Goal: Communication & Community: Ask a question

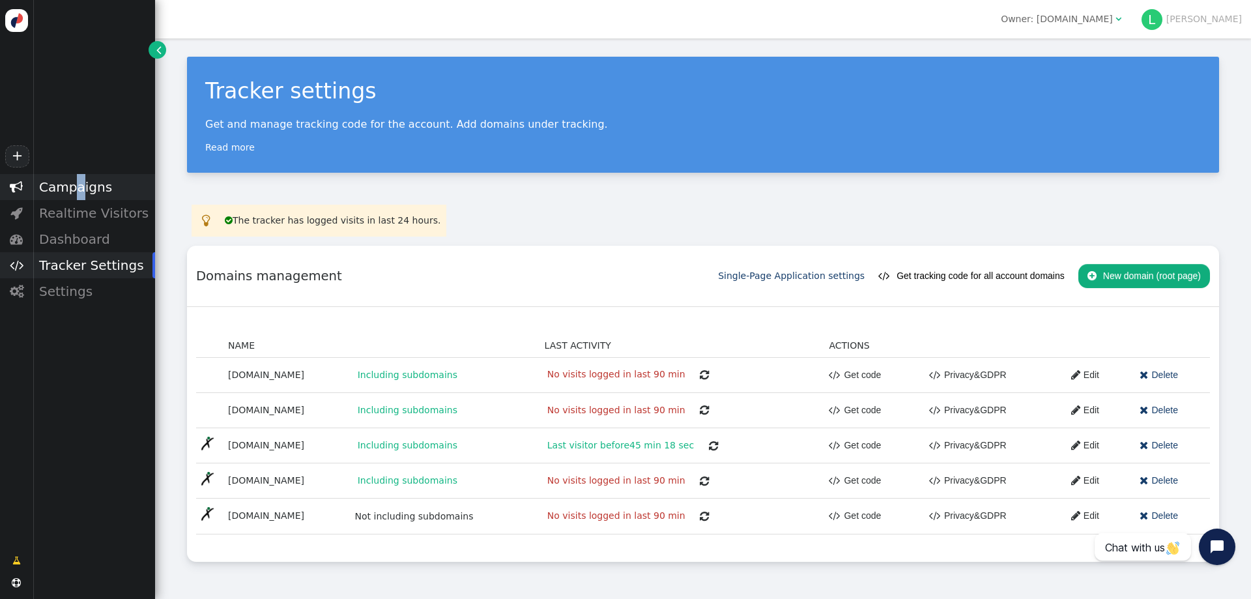
click at [76, 186] on div "Campaigns" at bounding box center [94, 187] width 122 height 26
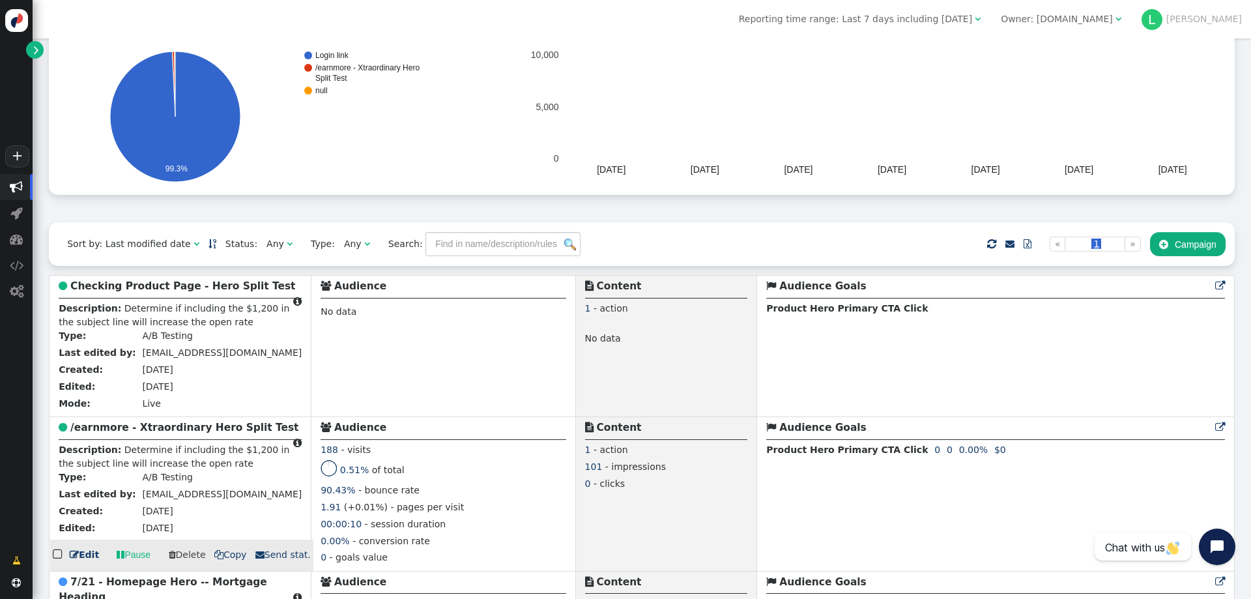
scroll to position [195, 0]
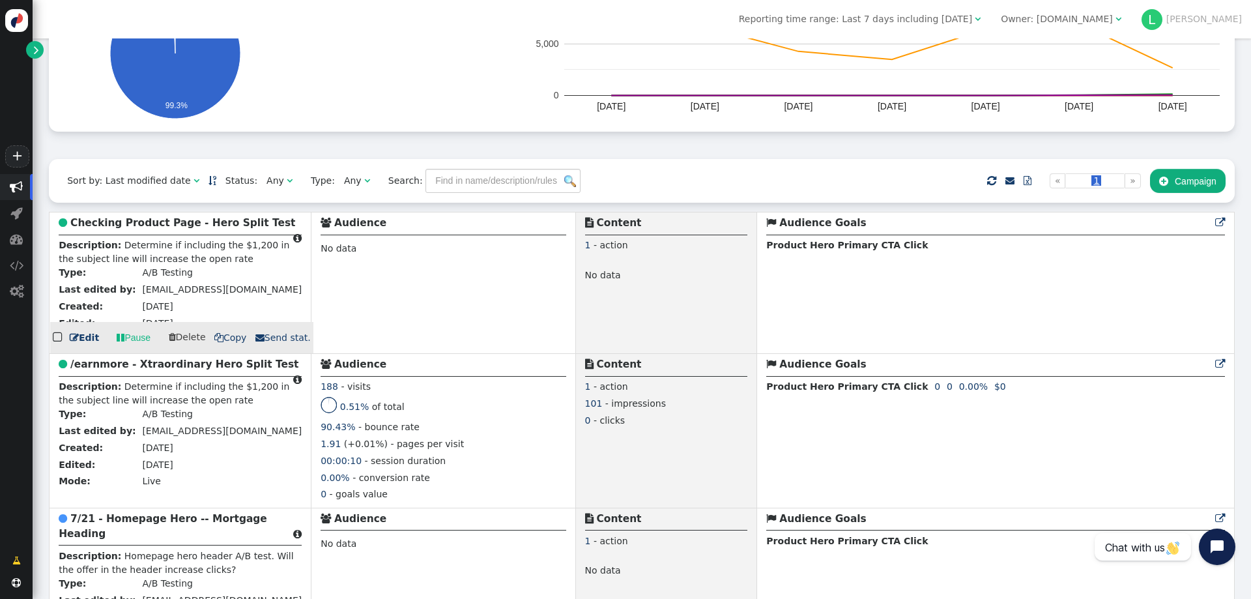
click at [152, 226] on b "Checking Product Page - Hero Split Test" at bounding box center [182, 223] width 225 height 12
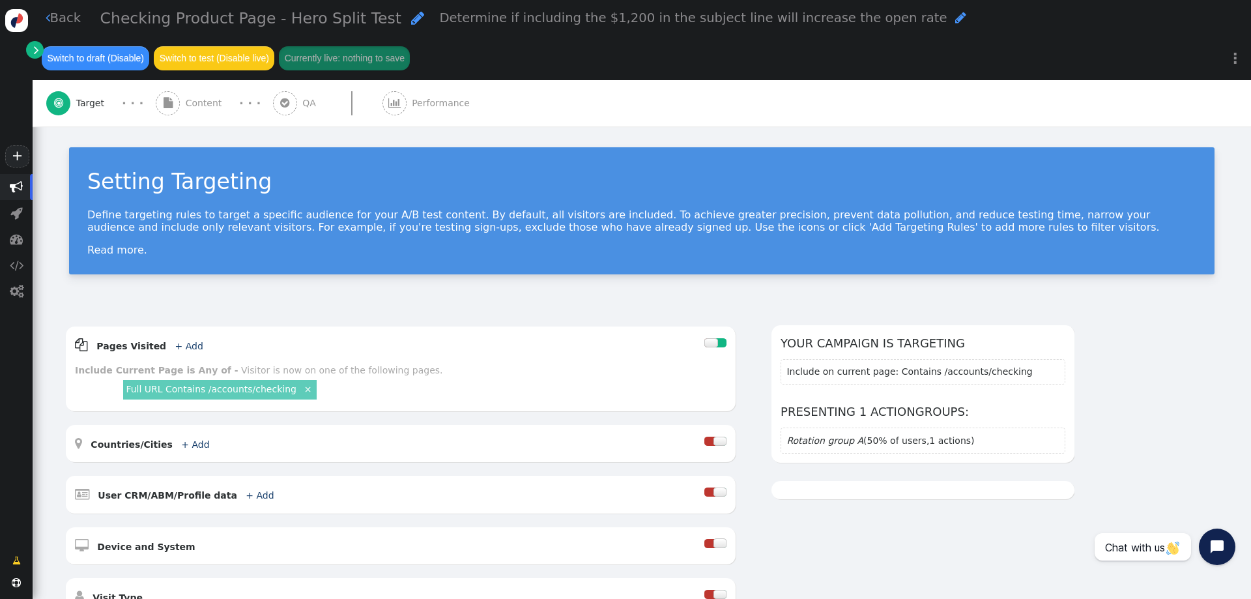
click at [426, 104] on span "Performance" at bounding box center [443, 103] width 63 height 14
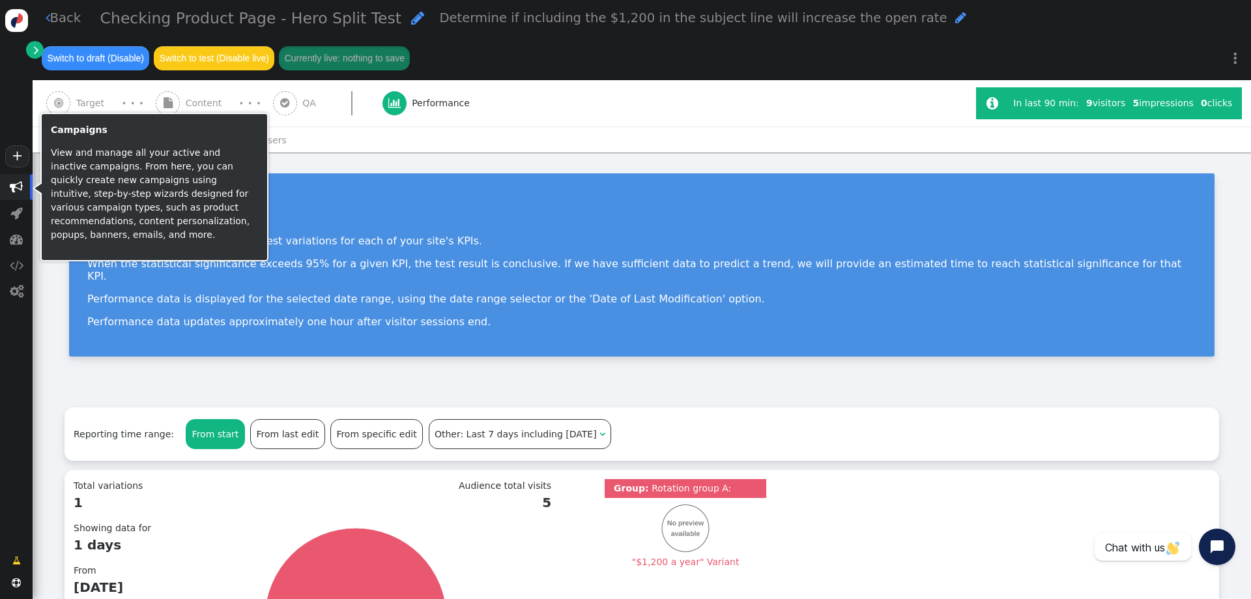
click at [16, 188] on span "" at bounding box center [16, 186] width 13 height 13
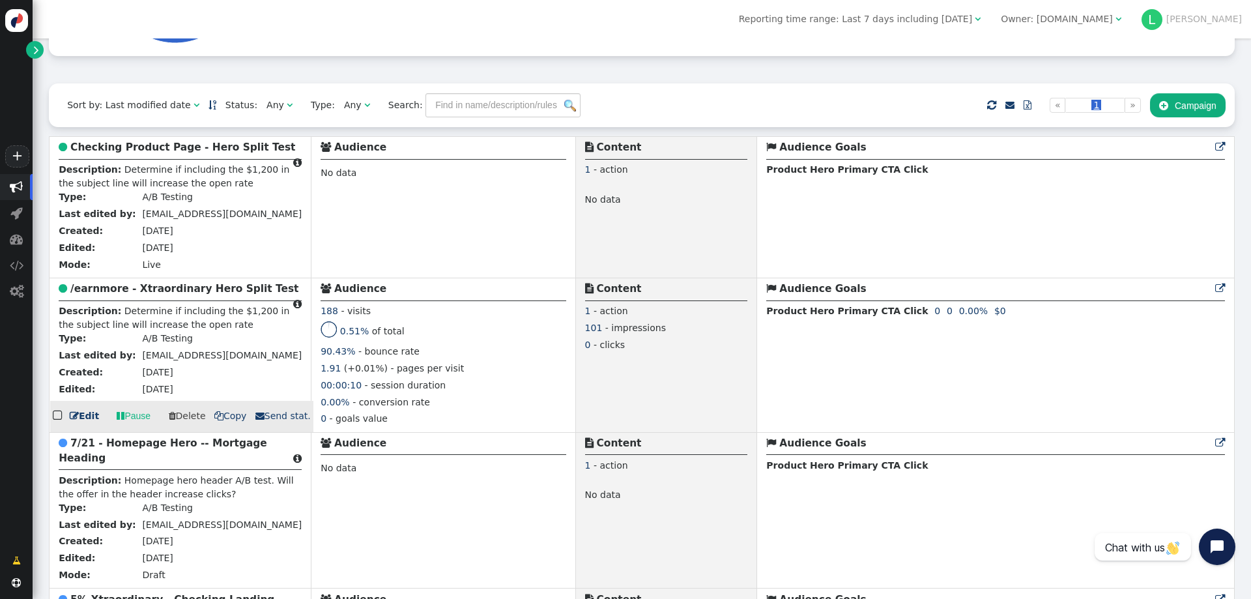
scroll to position [261, 0]
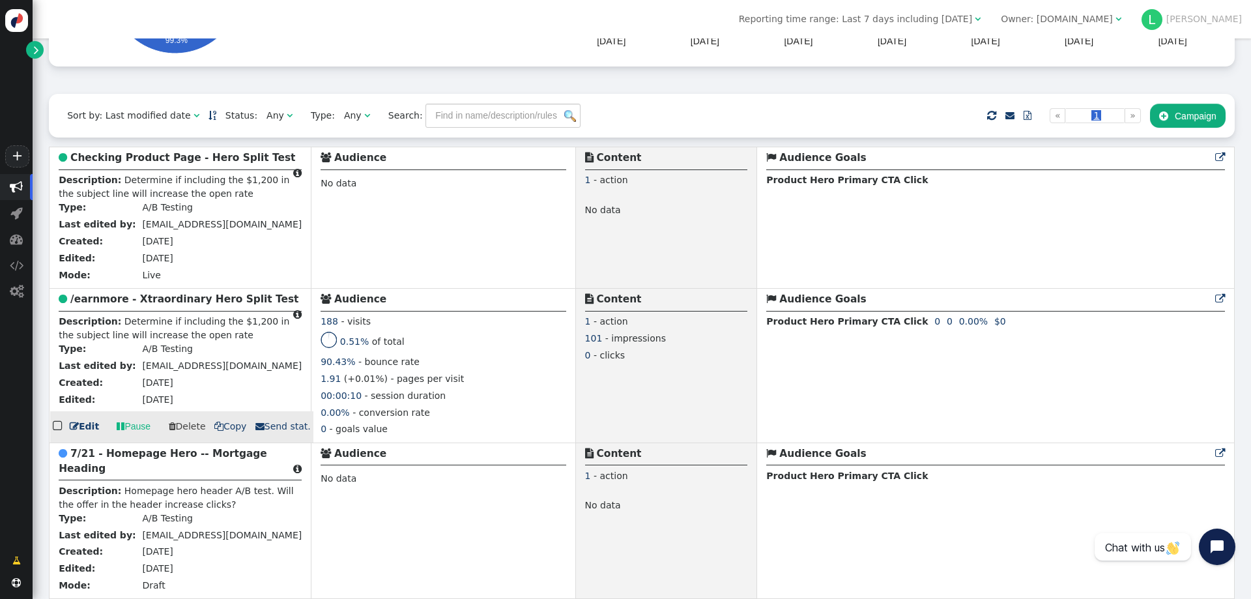
click at [146, 305] on b "/earnmore - Xtraordinary Hero Split Test" at bounding box center [184, 299] width 228 height 12
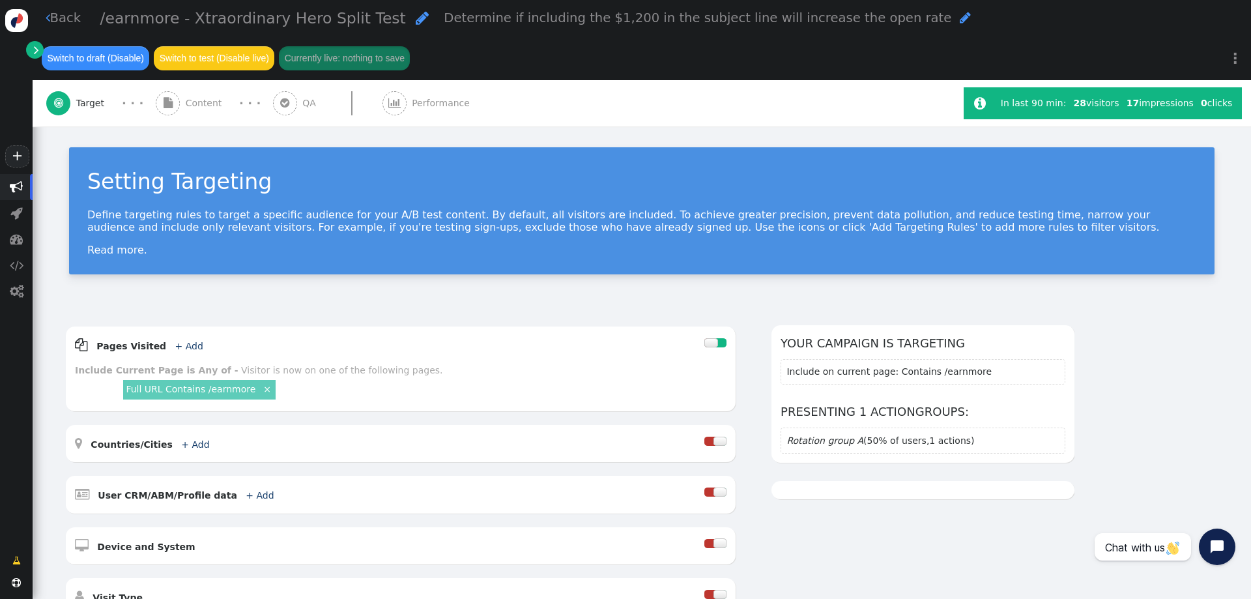
click at [412, 106] on span "Performance" at bounding box center [443, 103] width 63 height 14
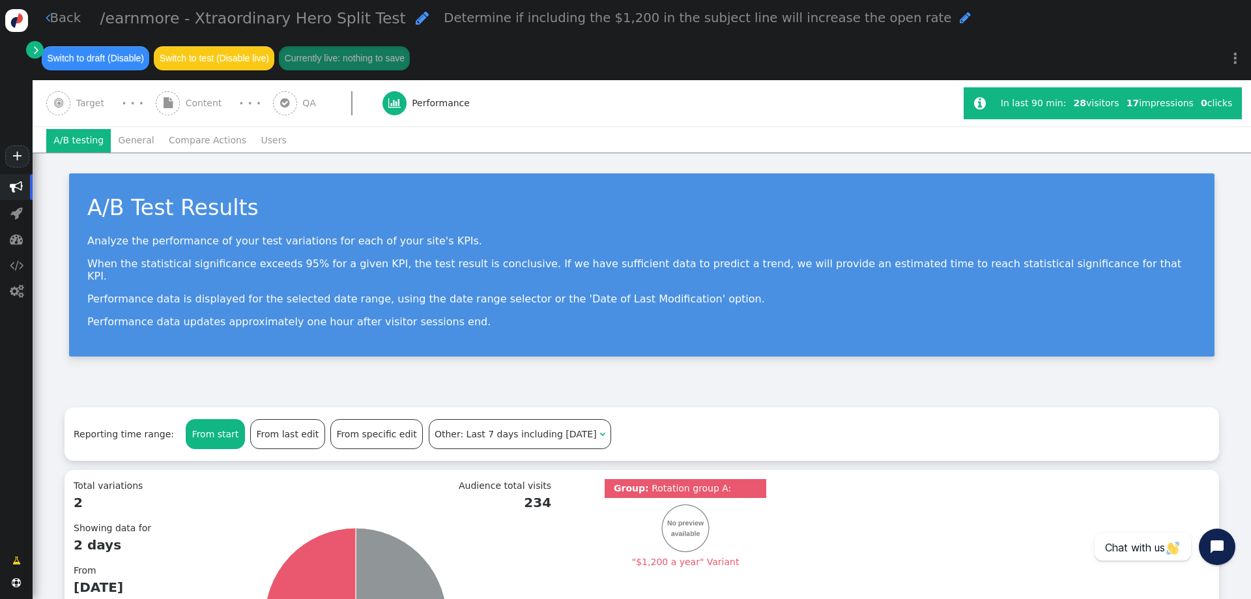
click at [19, 184] on span "" at bounding box center [16, 186] width 13 height 13
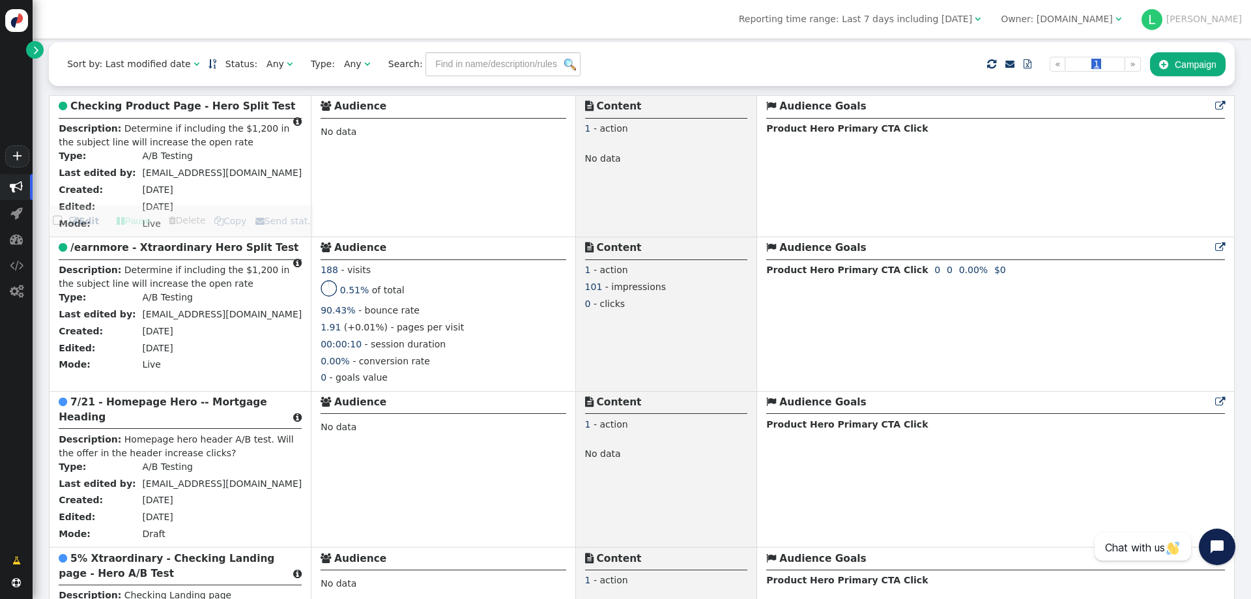
scroll to position [326, 0]
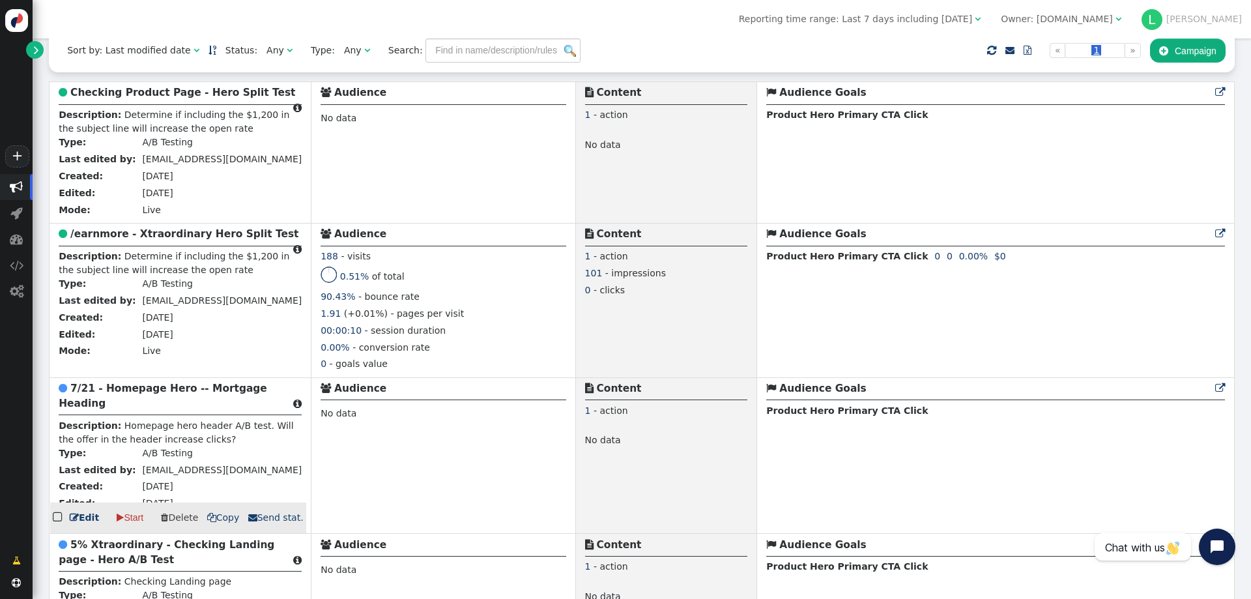
click at [162, 402] on b "7/21 - Homepage Hero -- Mortgage Heading" at bounding box center [163, 395] width 208 height 27
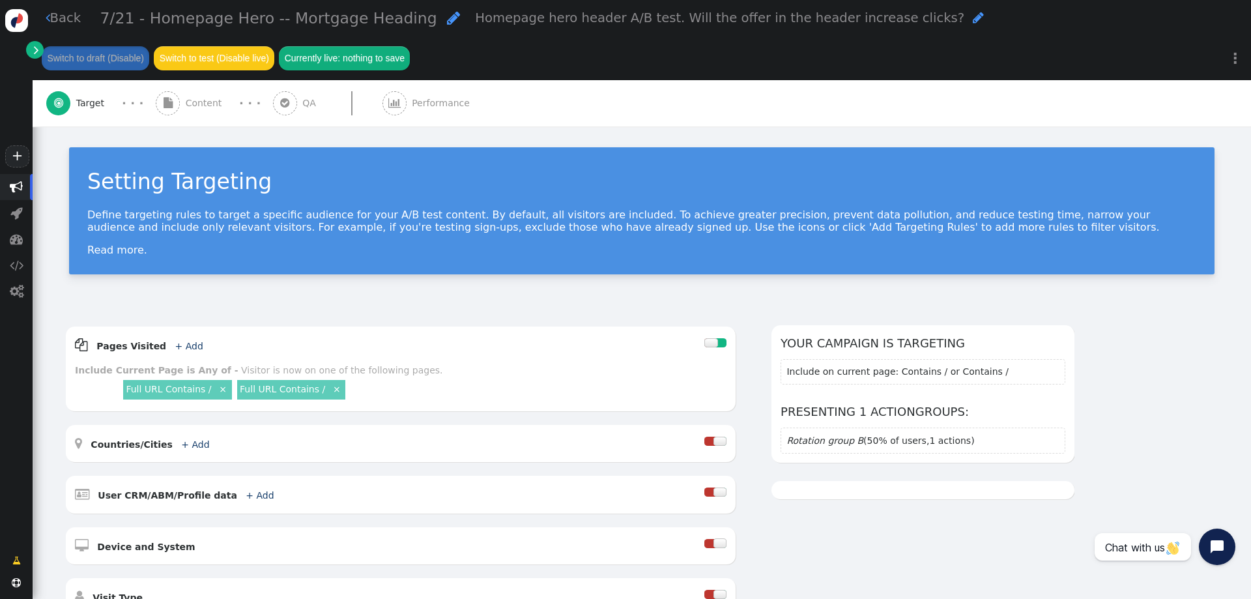
click at [423, 96] on span "Performance" at bounding box center [443, 103] width 63 height 14
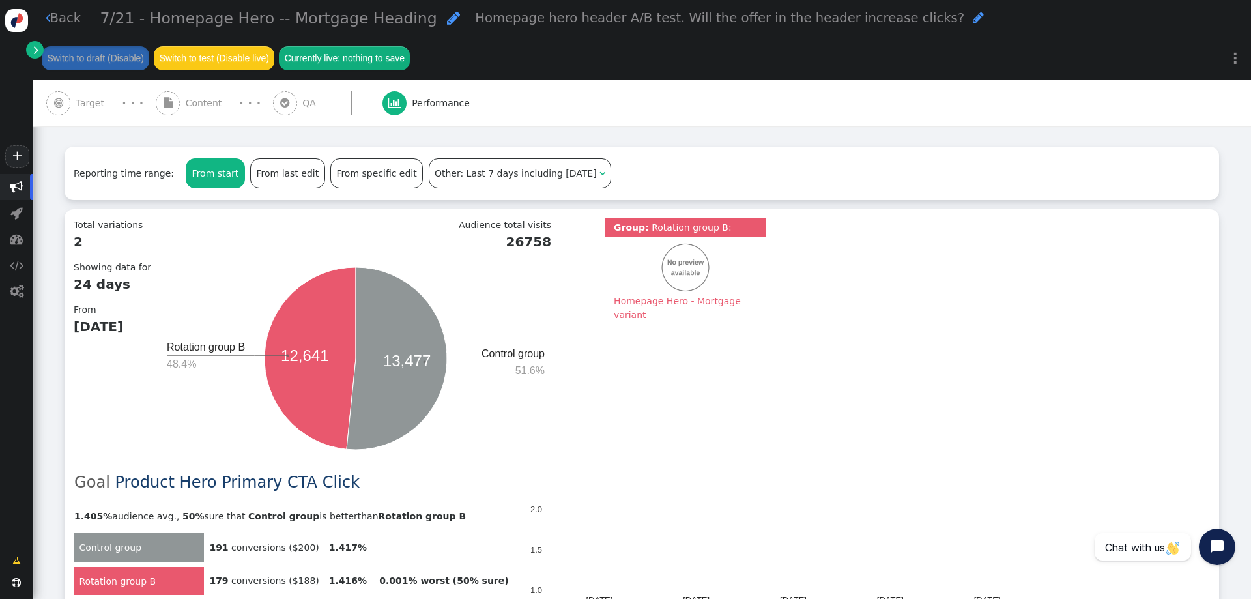
scroll to position [521, 0]
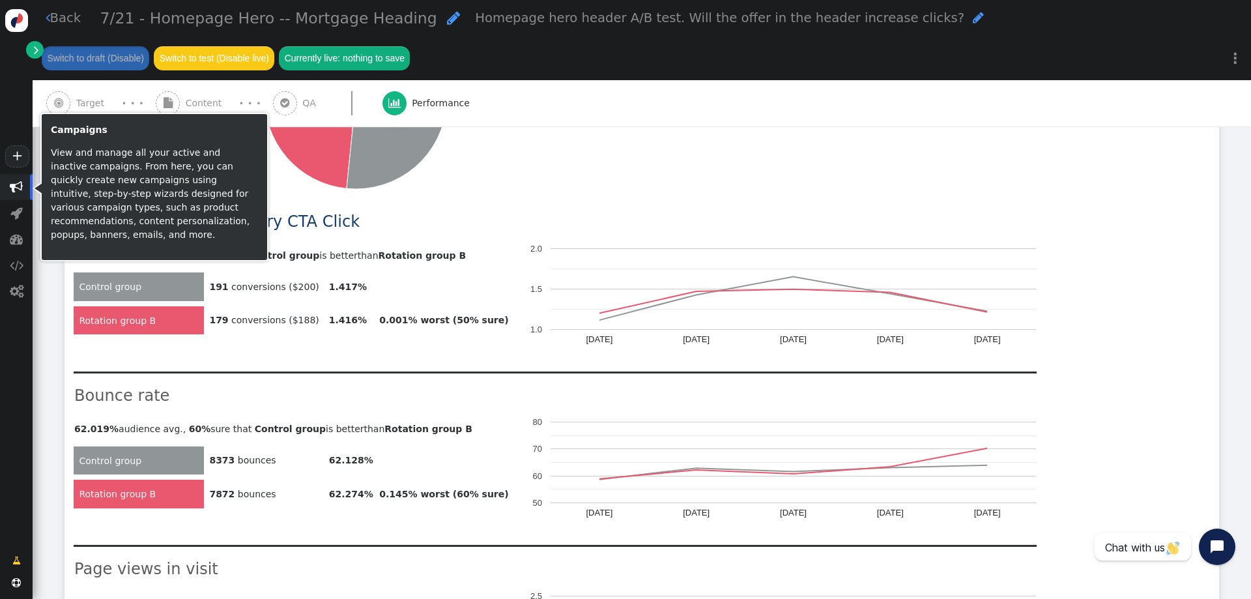
click at [19, 184] on span "" at bounding box center [16, 186] width 13 height 13
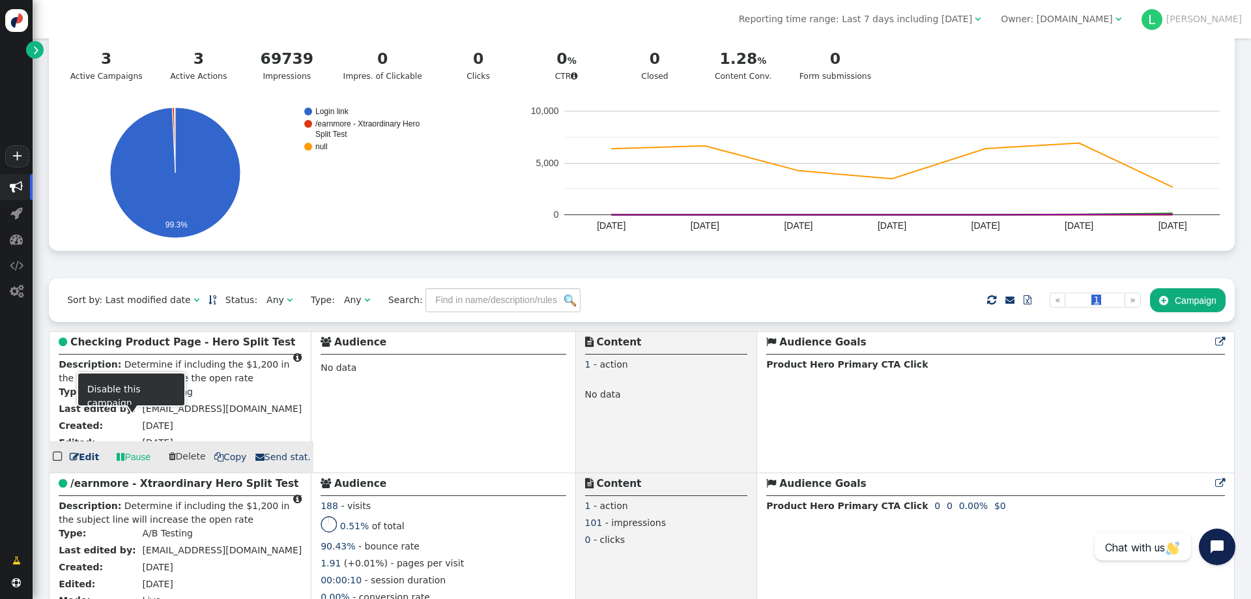
scroll to position [130, 0]
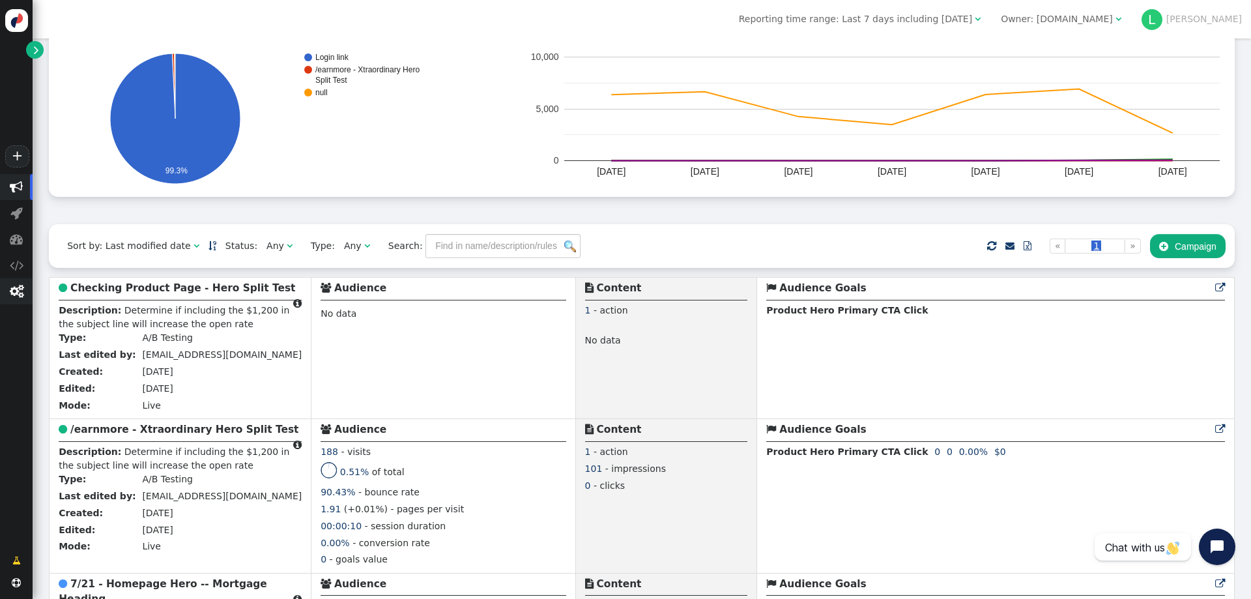
click at [16, 290] on span "" at bounding box center [17, 291] width 14 height 13
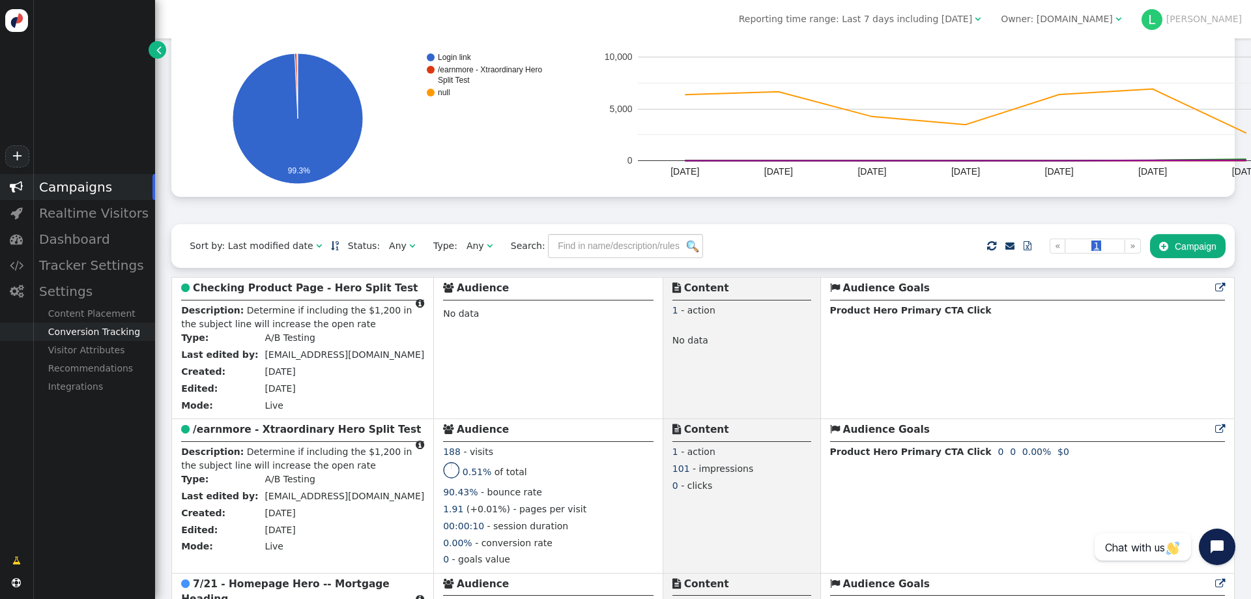
click at [90, 333] on div "Conversion Tracking" at bounding box center [94, 331] width 122 height 18
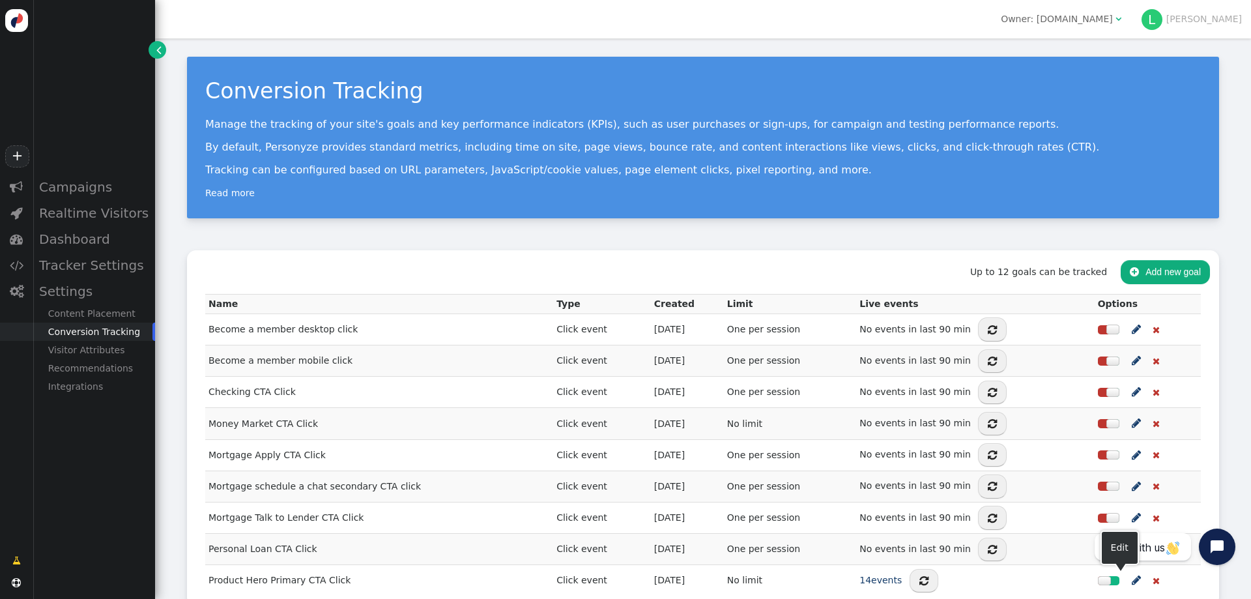
click at [1131, 577] on span "" at bounding box center [1135, 580] width 9 height 16
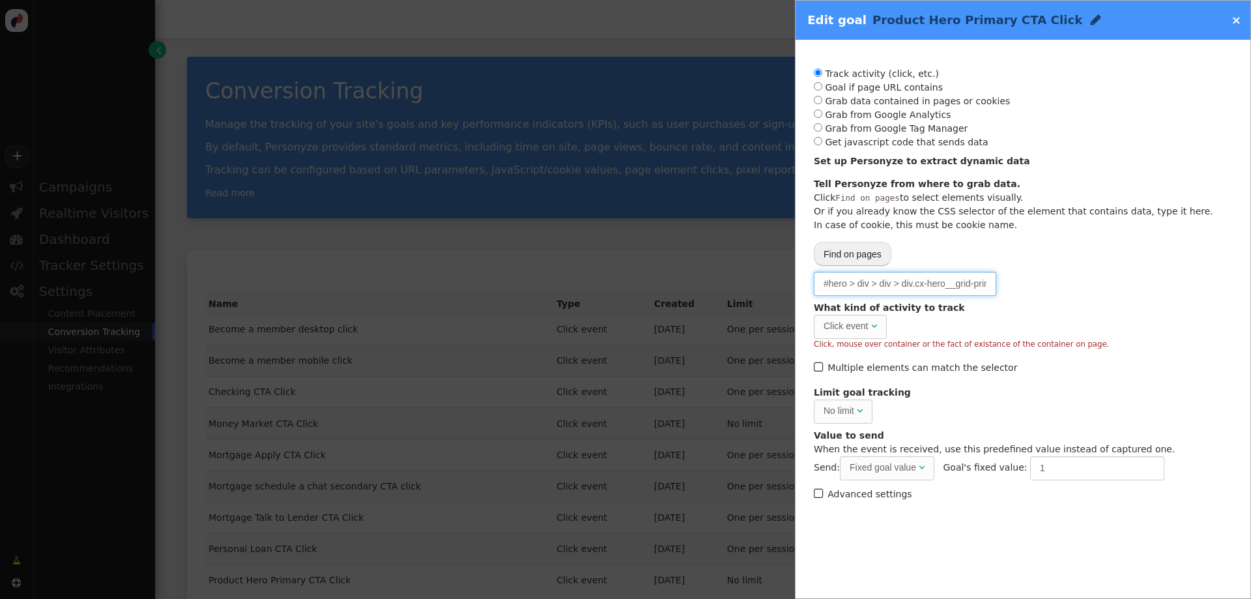
click at [857, 283] on input "#hero > div > div > div.cx-hero__grid-primary > div > a:nth-child(1)" at bounding box center [905, 283] width 182 height 23
drag, startPoint x: 881, startPoint y: 287, endPoint x: 1020, endPoint y: 285, distance: 138.8
click at [1020, 285] on div "Please, choose from where to grab the data -- Select one --  URL parameter  P…" at bounding box center [1023, 283] width 418 height 23
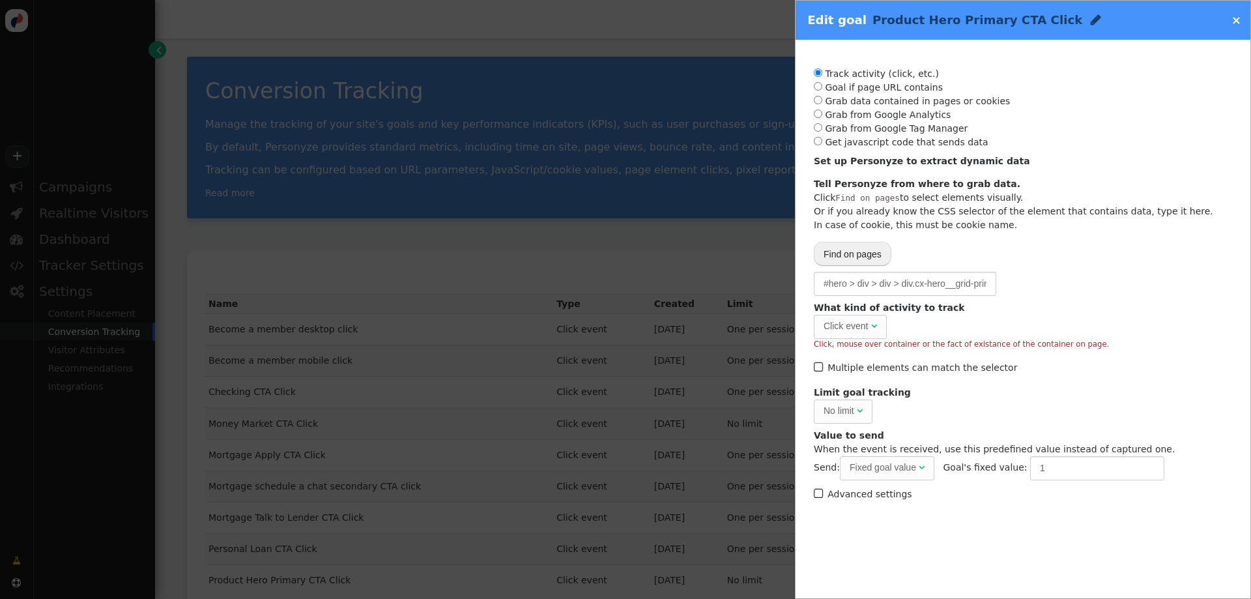
click at [1086, 277] on div "Please, choose from where to grab the data -- Select one --  URL parameter  P…" at bounding box center [1023, 283] width 418 height 23
click at [905, 286] on input "#hero > div > div > div.cx-hero__grid-primary > div > a:nth-child(1)" at bounding box center [905, 283] width 182 height 23
drag, startPoint x: 936, startPoint y: 288, endPoint x: 987, endPoint y: 288, distance: 50.8
click at [987, 288] on input "#hero > div > div > div.cx-hero__grid-primary > div > a:nth-child(1)" at bounding box center [905, 283] width 182 height 23
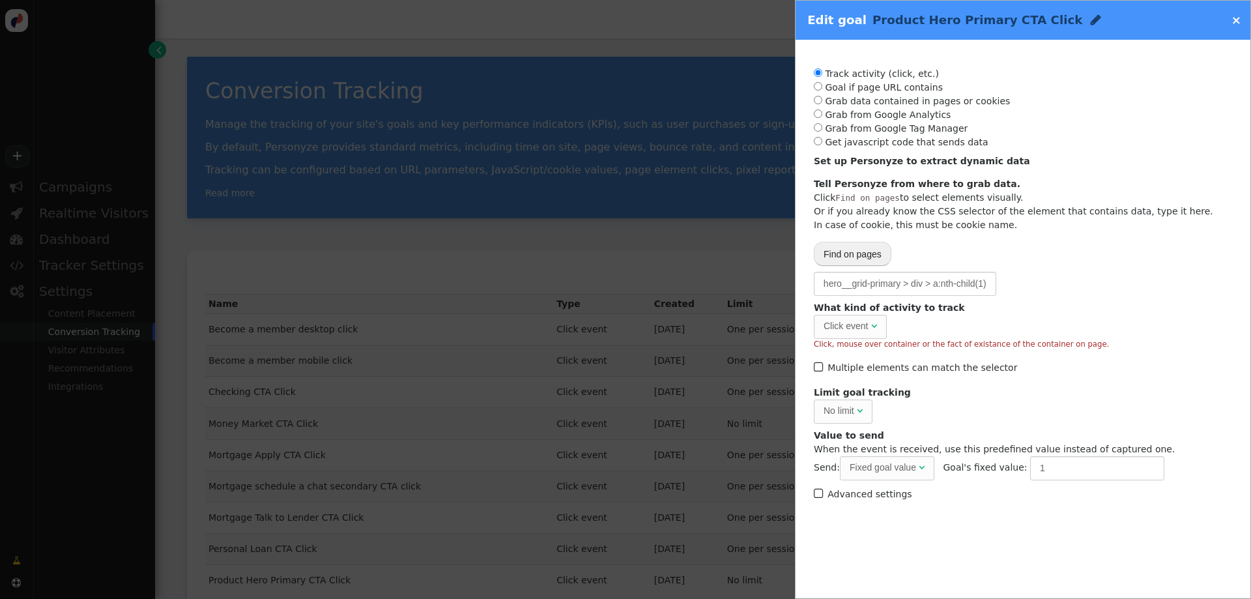
scroll to position [0, 0]
click at [1072, 272] on div "Track activity (click, etc.) Goal if page URL contains Grab data contained in p…" at bounding box center [1023, 208] width 418 height 283
drag, startPoint x: 823, startPoint y: 284, endPoint x: 881, endPoint y: 285, distance: 58.0
click at [881, 285] on input "#hero > div > div > div.cx-hero__grid-primary > div > a:nth-child(1)" at bounding box center [905, 283] width 182 height 23
click at [857, 282] on input "#hero > div > div > div.cx-hero__grid-primary > div > a:nth-child(1)" at bounding box center [905, 283] width 182 height 23
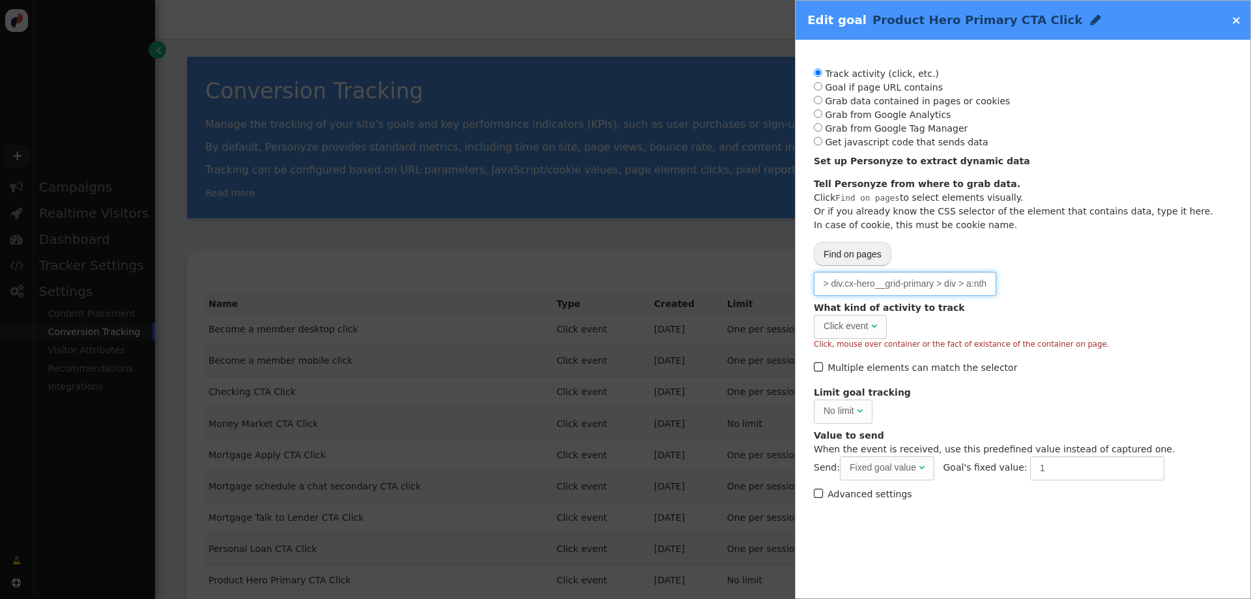
scroll to position [0, 104]
drag, startPoint x: 851, startPoint y: 283, endPoint x: 982, endPoint y: 304, distance: 132.7
click at [982, 304] on div "Track activity (click, etc.) Goal if page URL contains Grab data contained in p…" at bounding box center [1023, 208] width 418 height 283
click at [1045, 289] on div "Please, choose from where to grab the data -- Select one --  URL parameter  P…" at bounding box center [1023, 283] width 418 height 23
drag, startPoint x: 947, startPoint y: 287, endPoint x: 1092, endPoint y: 295, distance: 144.8
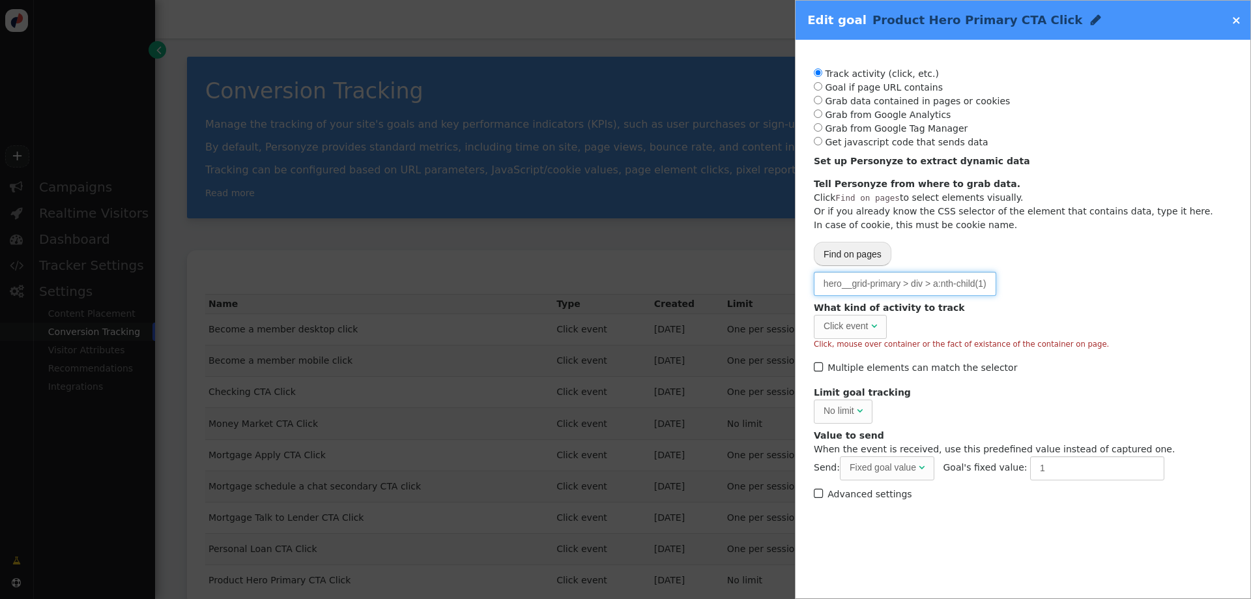
click at [1092, 295] on div "Please, choose from where to grab the data -- Select one --  URL parameter  P…" at bounding box center [1023, 283] width 418 height 23
click at [876, 281] on input "#hero > div > div > div.cx-hero__grid-primary > div > a:nth-child(1)" at bounding box center [905, 283] width 182 height 23
click at [876, 279] on input "#hero > div > div > div.cx-hero__grid-primary > div > a:nth-child(1)" at bounding box center [905, 283] width 182 height 23
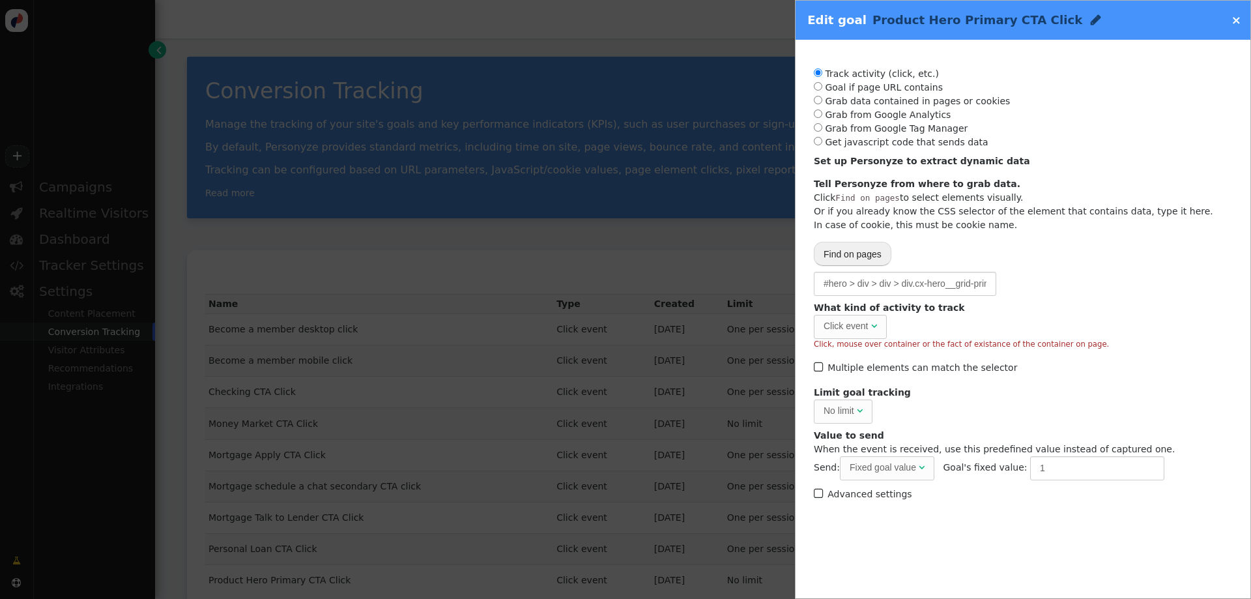
click at [1013, 278] on div "Please, choose from where to grab the data -- Select one --  URL parameter  P…" at bounding box center [1023, 283] width 418 height 23
click at [856, 285] on input "#hero > div > div > div.cx-hero__grid-primary > div > a:nth-child(1)" at bounding box center [905, 283] width 182 height 23
click at [841, 288] on input "#hero > div > div > div.cx-hero__grid-primary > div > a:nth-child(1)" at bounding box center [905, 283] width 182 height 23
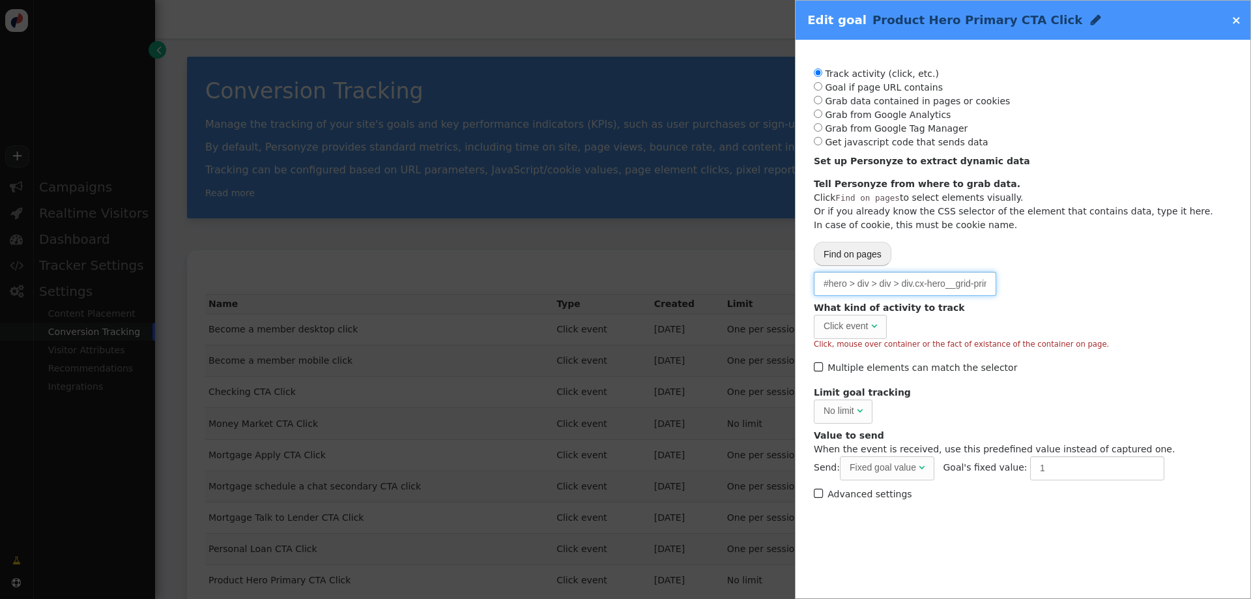
paste input "text"
drag, startPoint x: 887, startPoint y: 282, endPoint x: 816, endPoint y: 287, distance: 71.1
click at [816, 287] on input "#hero > div > div > div.cx-hero__grid-primary > div > a" at bounding box center [905, 283] width 182 height 23
click at [855, 287] on input "#hero > div > div > div.cx-hero__grid-primary > div > a" at bounding box center [905, 283] width 182 height 23
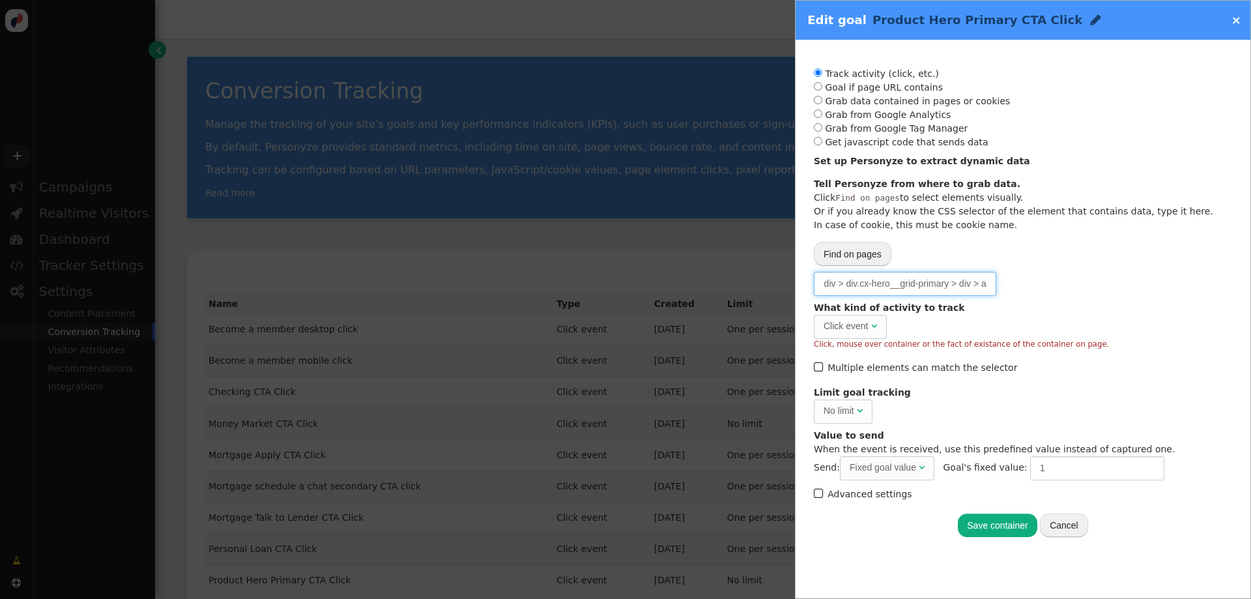
drag, startPoint x: 846, startPoint y: 285, endPoint x: 982, endPoint y: 285, distance: 136.1
click at [982, 285] on input "#hero > div > div > div.cx-hero__grid-primary > div > a" at bounding box center [905, 283] width 182 height 23
click at [972, 287] on input "#hero > div > div > div.cx-hero__grid-primary > div > a" at bounding box center [905, 283] width 182 height 23
drag, startPoint x: 943, startPoint y: 288, endPoint x: 1043, endPoint y: 285, distance: 100.3
click at [1040, 288] on div "Please, choose from where to grab the data -- Select one --  URL parameter  P…" at bounding box center [1023, 283] width 418 height 23
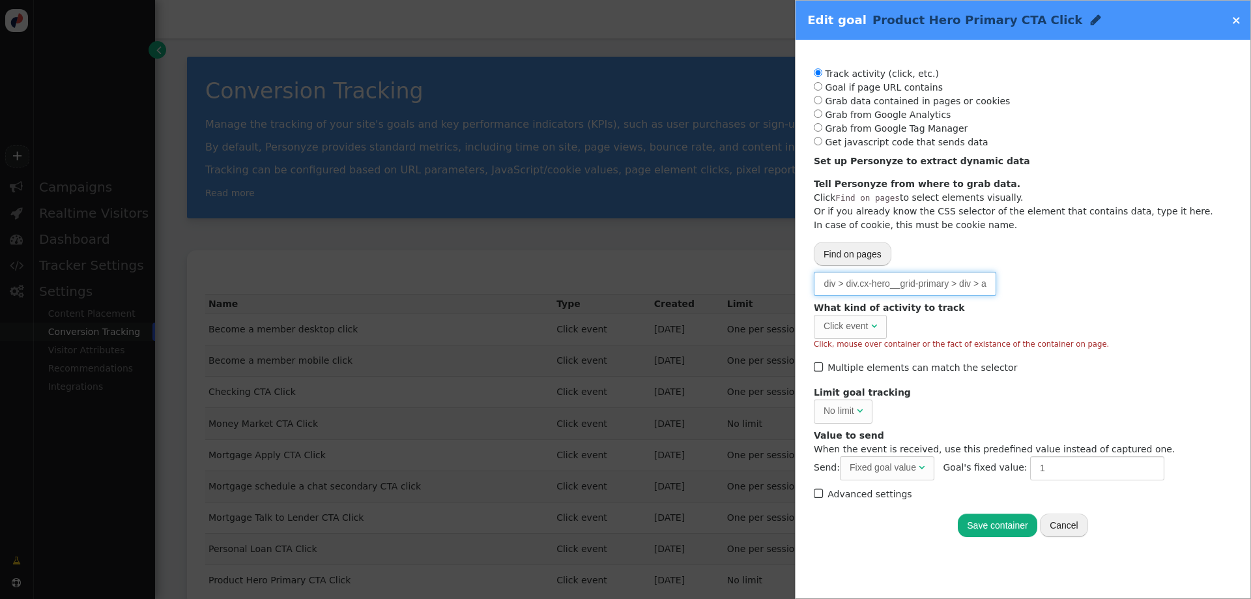
type input "#hero > div > div > div.cx-hero__grid-primary > div > a"
click at [1065, 273] on div "Please, choose from where to grab the data -- Select one --  URL parameter  P…" at bounding box center [1023, 283] width 418 height 23
drag, startPoint x: 911, startPoint y: 285, endPoint x: 989, endPoint y: 288, distance: 78.9
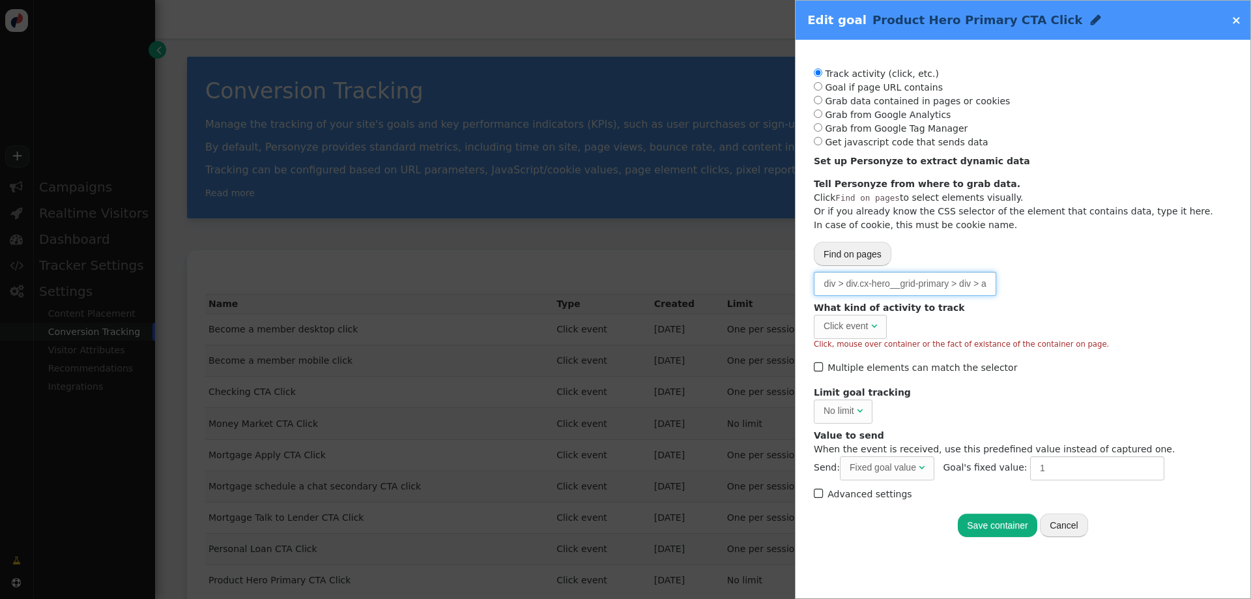
click at [989, 288] on input "#hero > div > div > div.cx-hero__grid-primary > div > a" at bounding box center [905, 283] width 182 height 23
click at [945, 285] on input "#hero > div > div > div.cx-hero__grid-primary > div > a" at bounding box center [905, 283] width 182 height 23
click at [1059, 284] on div "Please, choose from where to grab the data -- Select one --  URL parameter  P…" at bounding box center [1023, 283] width 418 height 23
click at [911, 285] on input "#hero > div > div > div.cx-hero__grid-primary > div > a" at bounding box center [905, 283] width 182 height 23
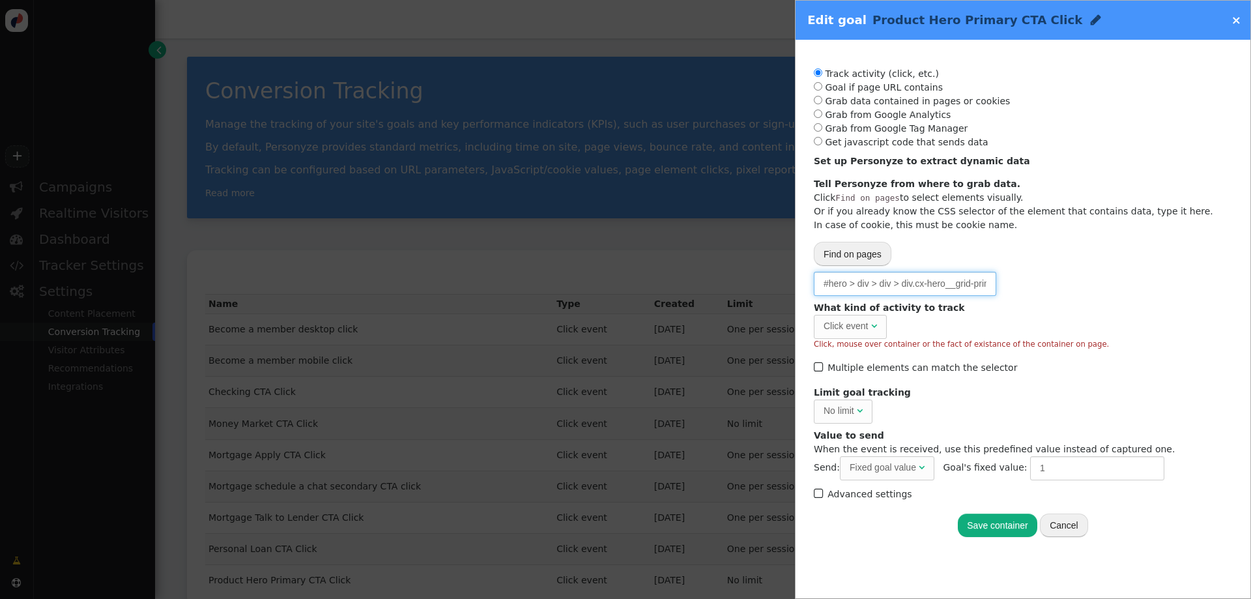
scroll to position [0, 55]
drag, startPoint x: 958, startPoint y: 285, endPoint x: 1035, endPoint y: 286, distance: 76.9
click at [1035, 286] on div "Please, choose from where to grab the data -- Select one --  URL parameter  P…" at bounding box center [1023, 283] width 418 height 23
click at [977, 283] on input "#hero > div > div > div.cx-hero__grid-primary > div > a" at bounding box center [905, 283] width 182 height 23
click at [903, 279] on input "#hero > div > div > div.cx-hero__grid-primary > div > a" at bounding box center [905, 283] width 182 height 23
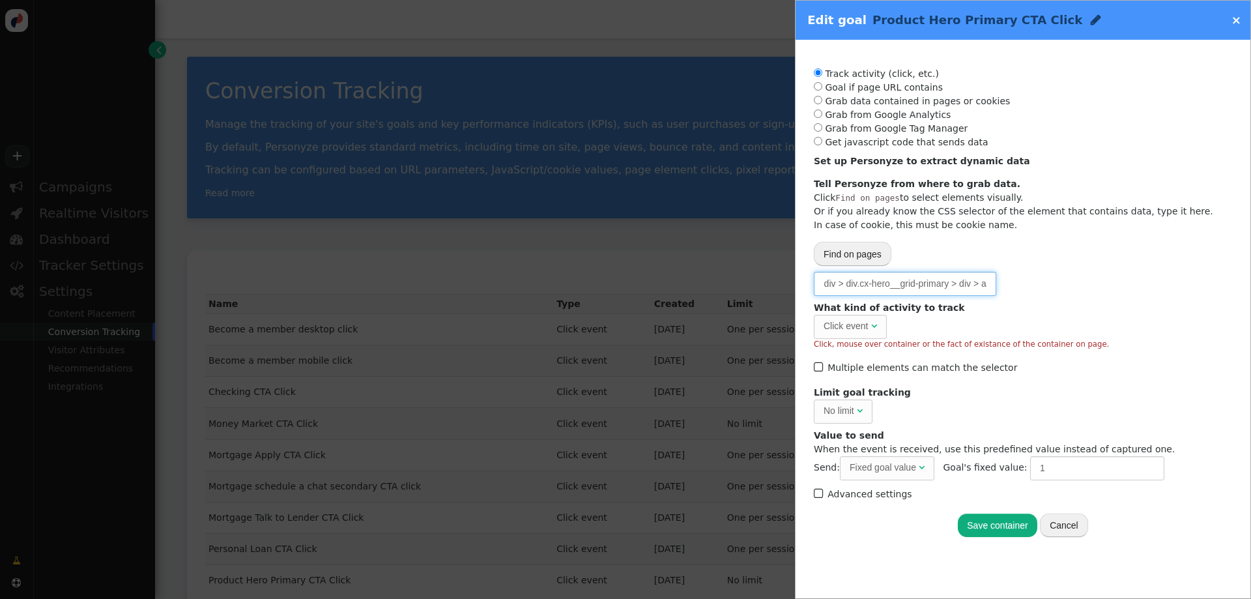
click at [903, 279] on input "#hero > div > div > div.cx-hero__grid-primary > div > a" at bounding box center [905, 283] width 182 height 23
click at [1083, 283] on div "Please, choose from where to grab the data -- Select one --  URL parameter  P…" at bounding box center [1023, 283] width 418 height 23
click at [913, 281] on input "#hero > div > div > div.cx-hero__grid-primary > div > a" at bounding box center [905, 283] width 182 height 23
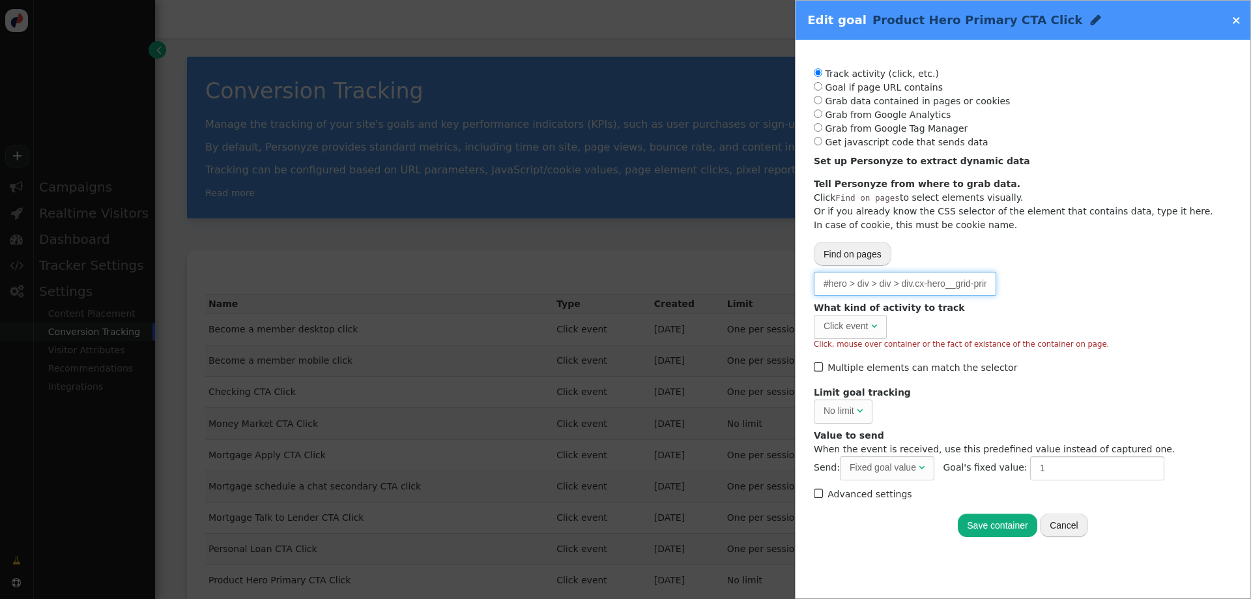
click at [913, 281] on input "#hero > div > div > div.cx-hero__grid-primary > div > a" at bounding box center [905, 283] width 182 height 23
click at [895, 287] on input "#hero > div > div > div.cx-hero__grid-primary > div > a" at bounding box center [905, 283] width 182 height 23
click at [1060, 160] on div "Set up Personyze to extract dynamic data" at bounding box center [1013, 161] width 399 height 14
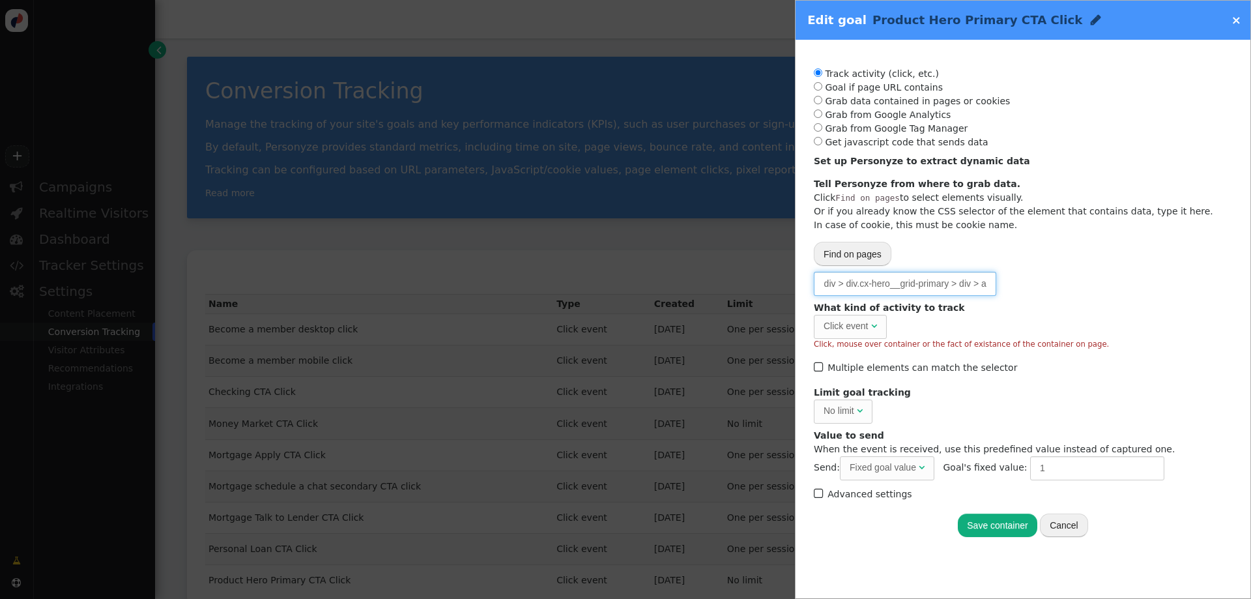
drag, startPoint x: 931, startPoint y: 283, endPoint x: 1029, endPoint y: 289, distance: 97.9
click at [1029, 289] on div "Please, choose from where to grab the data -- Select one --  URL parameter  P…" at bounding box center [1023, 283] width 418 height 23
click at [937, 281] on input "#hero > div > div > div.cx-hero__grid-primary > div > a" at bounding box center [905, 283] width 182 height 23
drag, startPoint x: 828, startPoint y: 287, endPoint x: 989, endPoint y: 292, distance: 160.3
click at [989, 292] on input "#hero > div > div > div.cx-hero__grid-primary > div > a" at bounding box center [905, 283] width 182 height 23
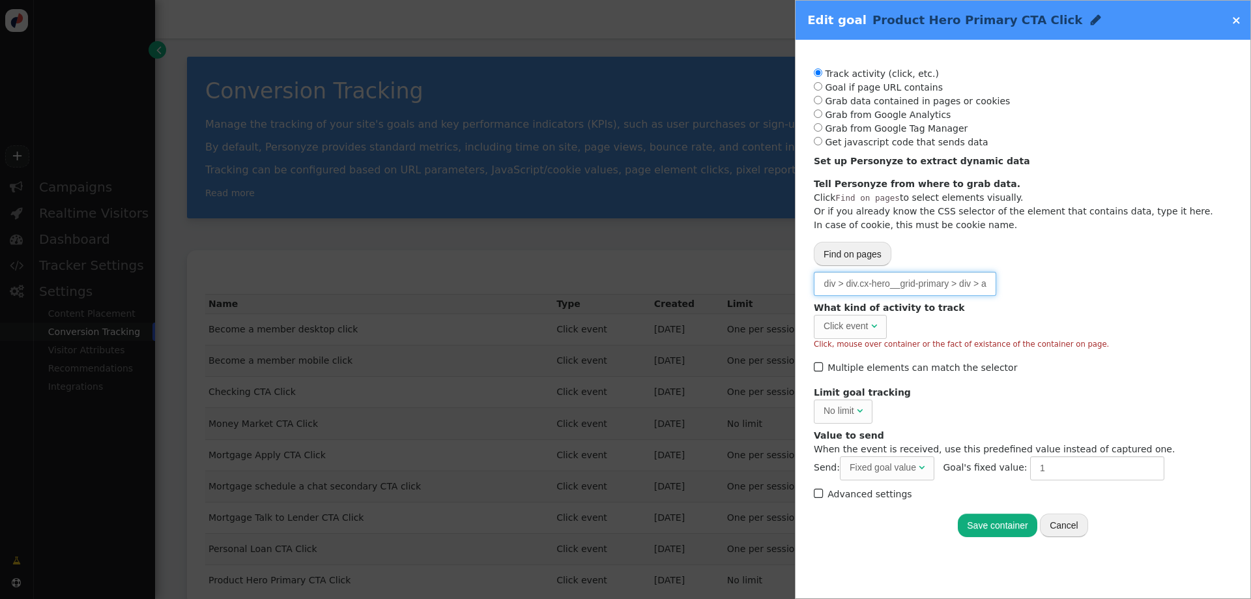
click at [951, 289] on input "#hero > div > div > div.cx-hero__grid-primary > div > a" at bounding box center [905, 283] width 182 height 23
drag, startPoint x: 985, startPoint y: 283, endPoint x: 786, endPoint y: 277, distance: 199.4
click at [785, 598] on div "Edit goal Product Hero Primary CTA Click  × Track activity (click, etc.) Goal …" at bounding box center [625, 599] width 1251 height 0
click at [864, 279] on input "#hero > div > div > div.cx-hero__grid-primary > div > a" at bounding box center [905, 283] width 182 height 23
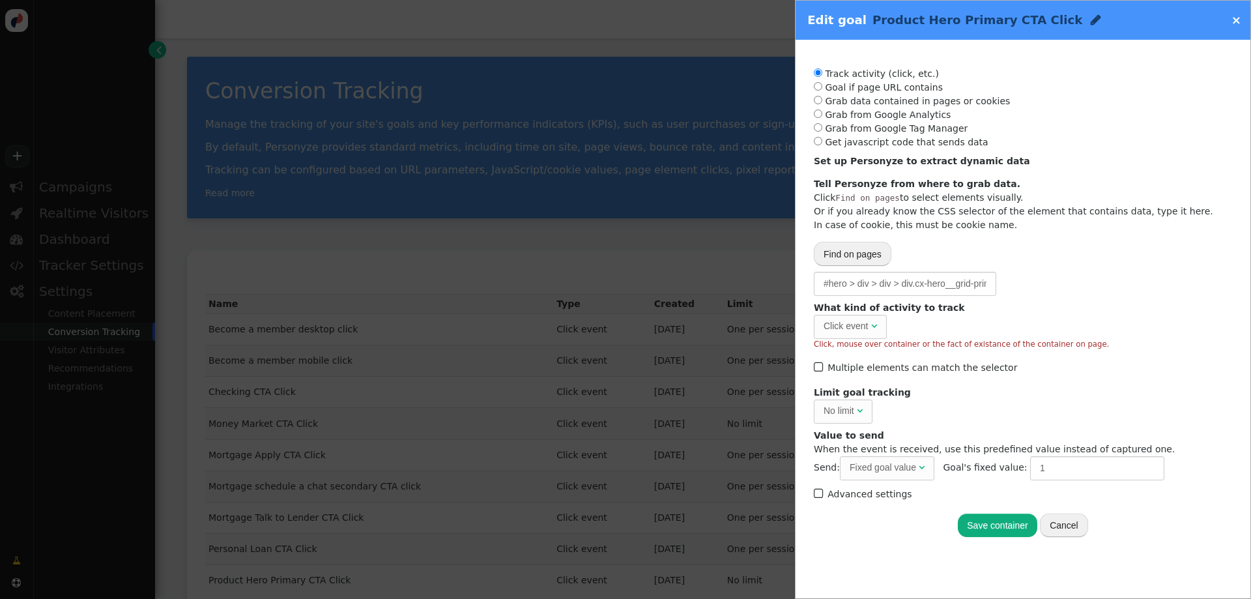
click at [1094, 281] on div "Please, choose from where to grab the data -- Select one --  URL parameter  P…" at bounding box center [1023, 283] width 418 height 23
click at [1002, 529] on button "Save container" at bounding box center [996, 524] width 79 height 23
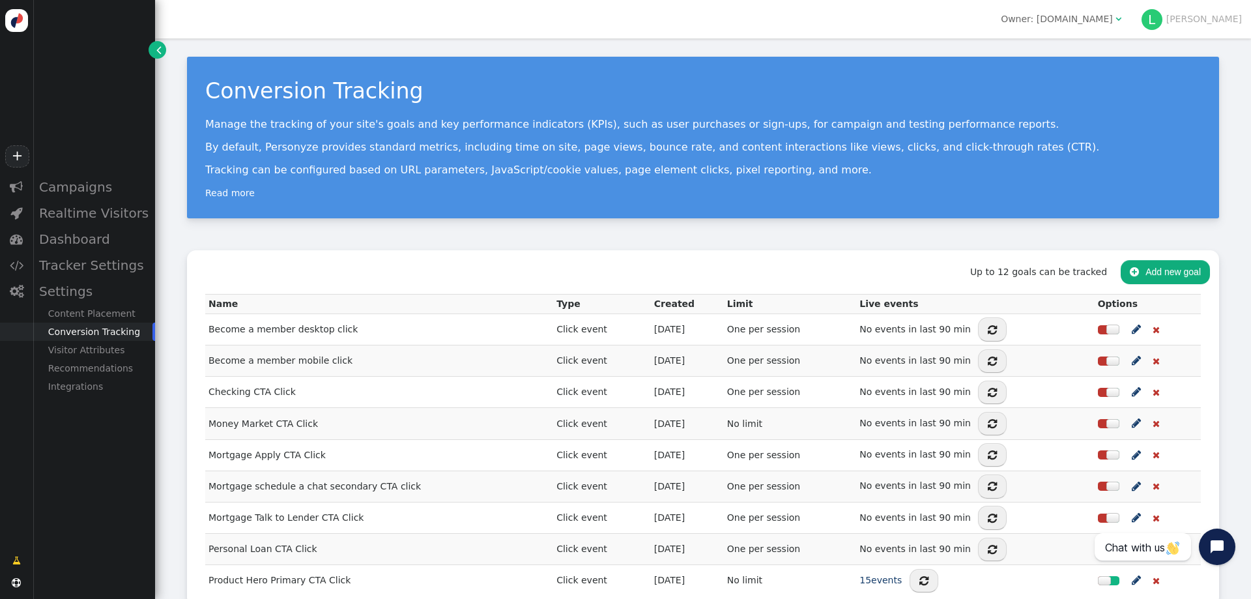
click at [322, 223] on div "Conversion Tracking Manage the tracking of your site's goals and key performanc…" at bounding box center [703, 331] width 1096 height 586
click at [91, 191] on div "Campaigns" at bounding box center [94, 187] width 122 height 26
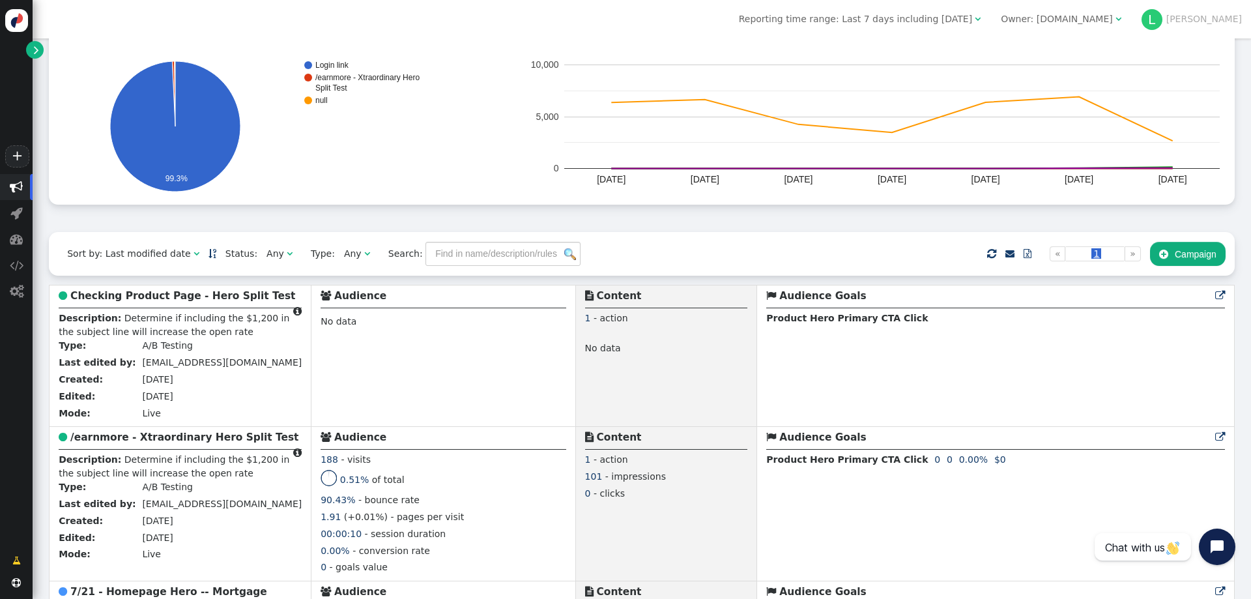
scroll to position [130, 0]
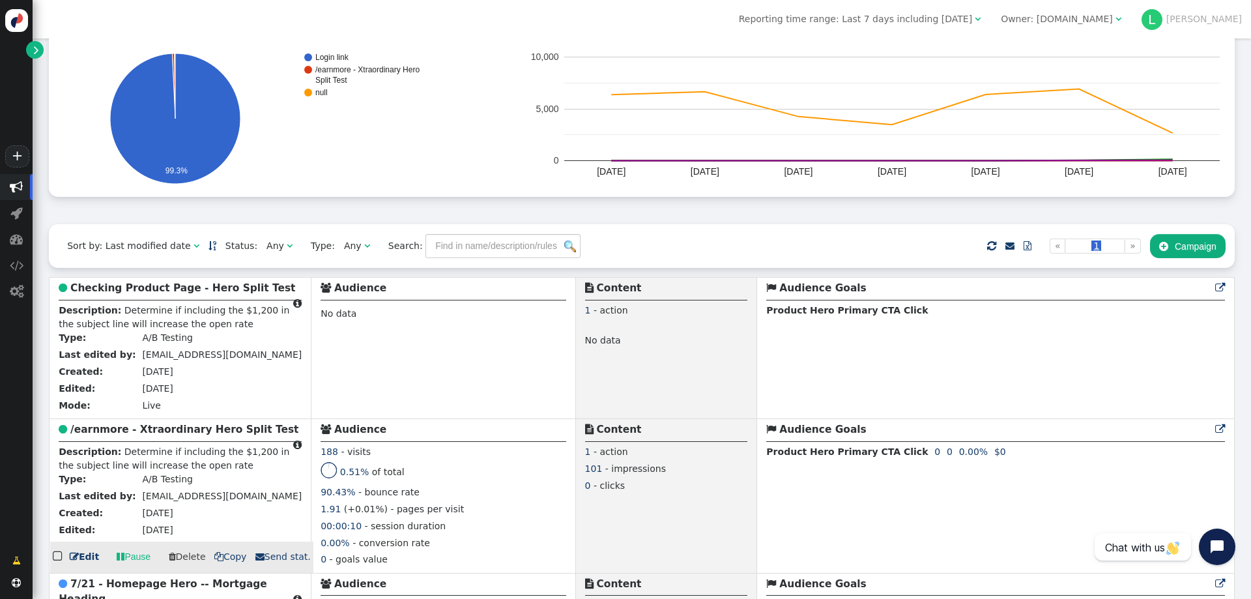
click at [174, 435] on b "/earnmore - Xtraordinary Hero Split Test" at bounding box center [184, 429] width 228 height 12
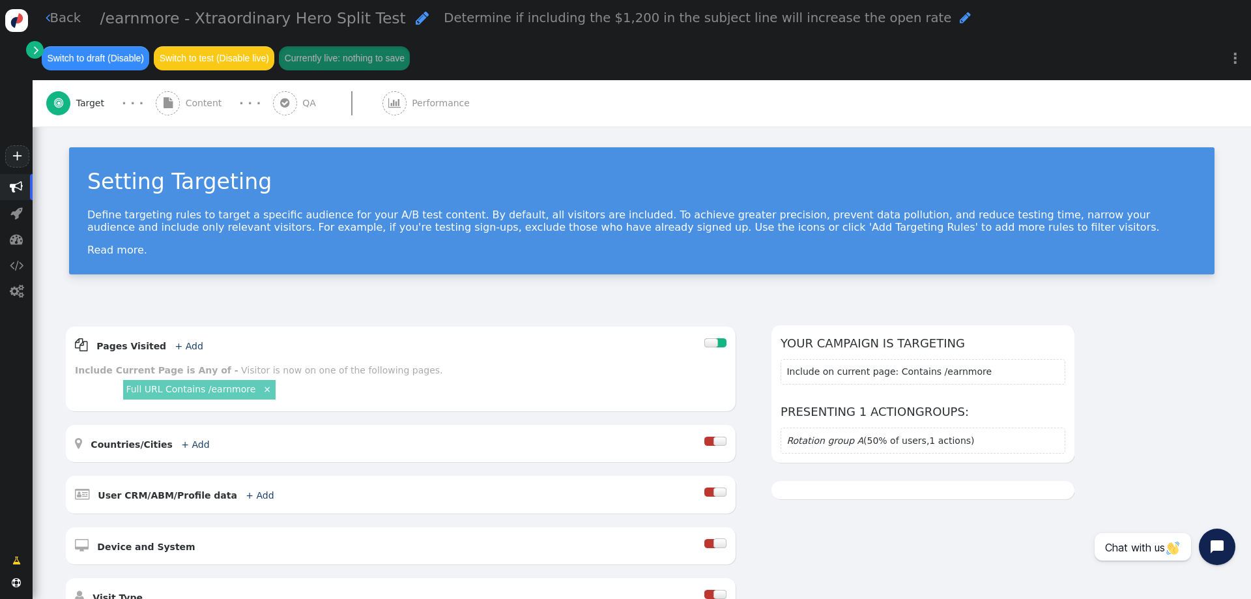
click at [416, 104] on span "Performance" at bounding box center [443, 103] width 63 height 14
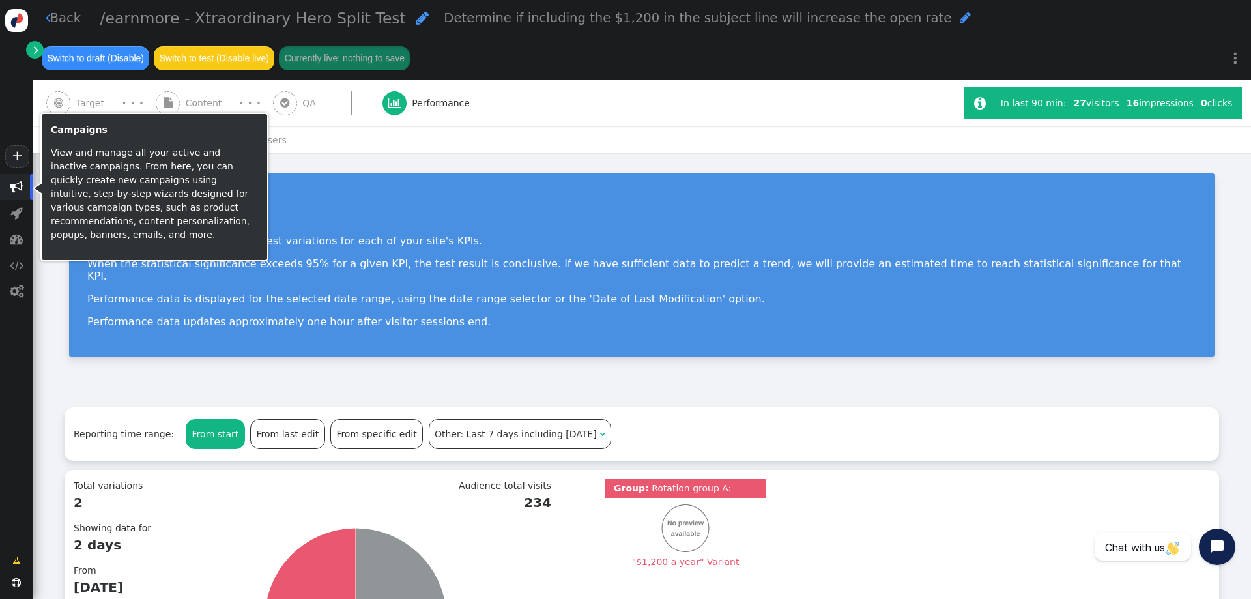
click at [7, 186] on span "" at bounding box center [16, 187] width 33 height 26
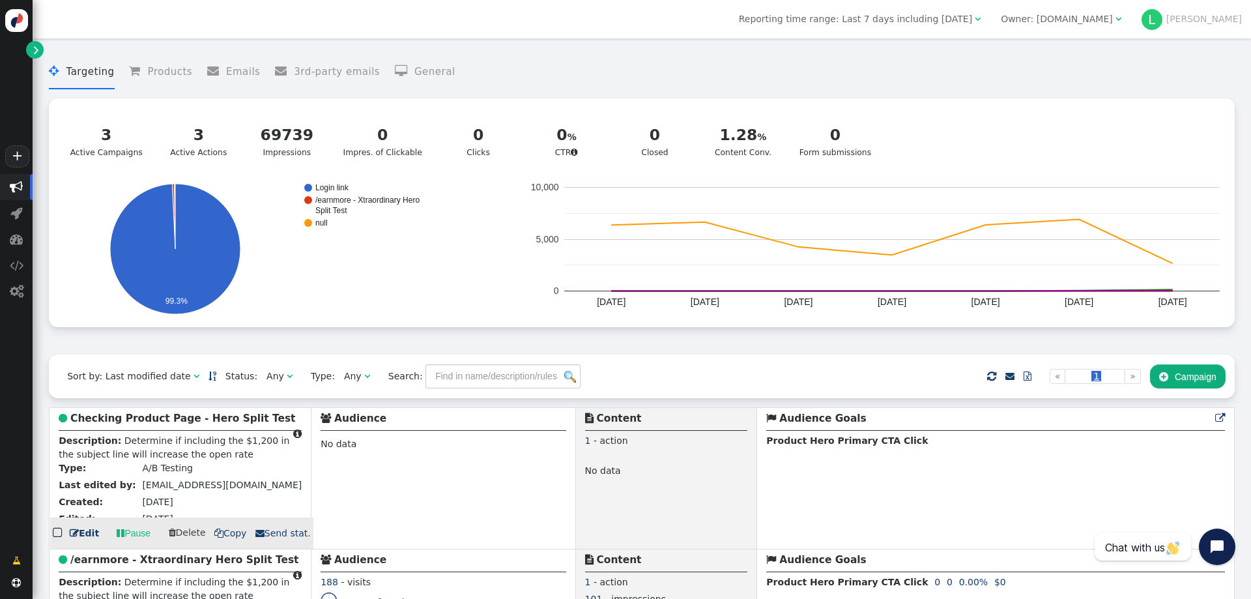
click at [193, 422] on b "Checking Product Page - Hero Split Test" at bounding box center [182, 418] width 225 height 12
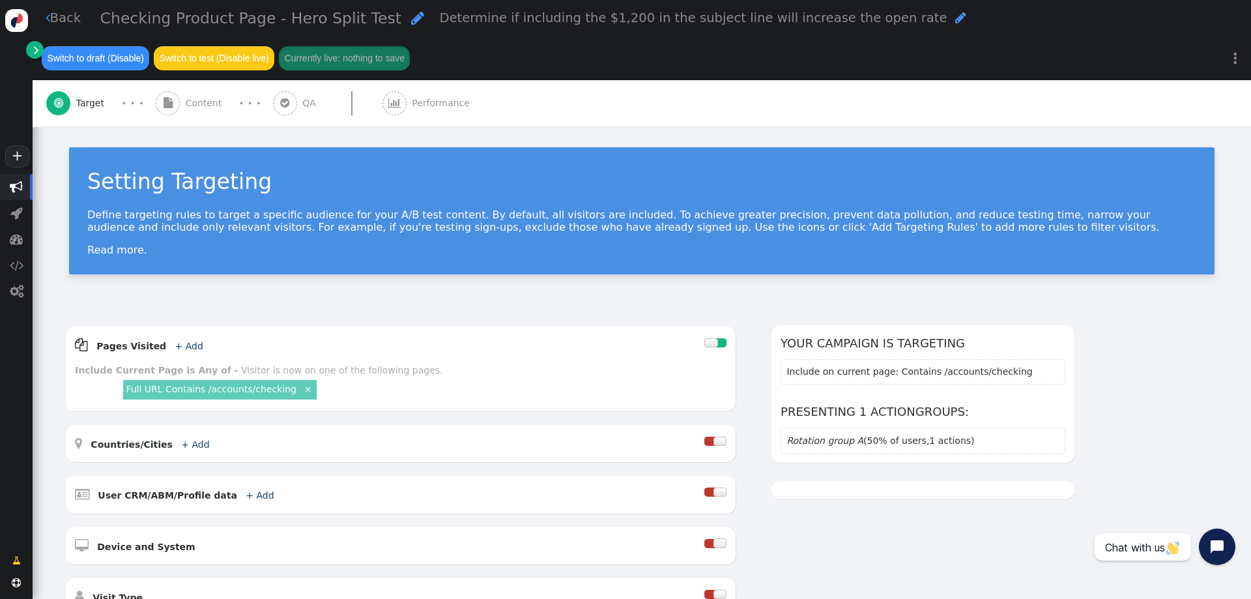
click at [426, 102] on span "Performance" at bounding box center [443, 103] width 63 height 14
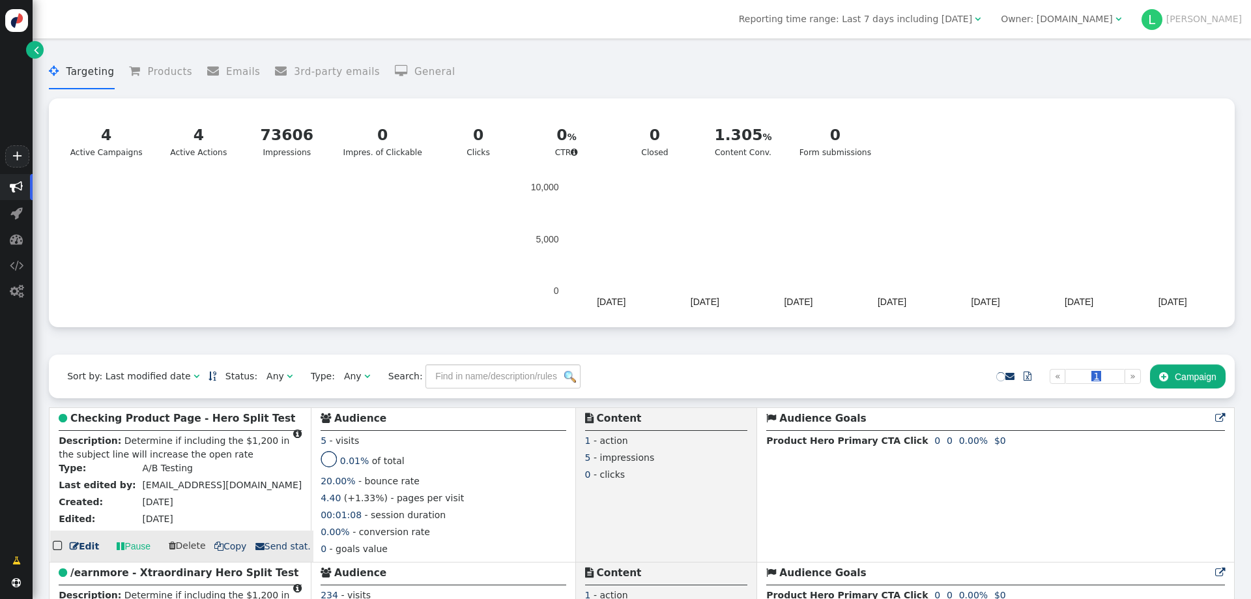
scroll to position [195, 0]
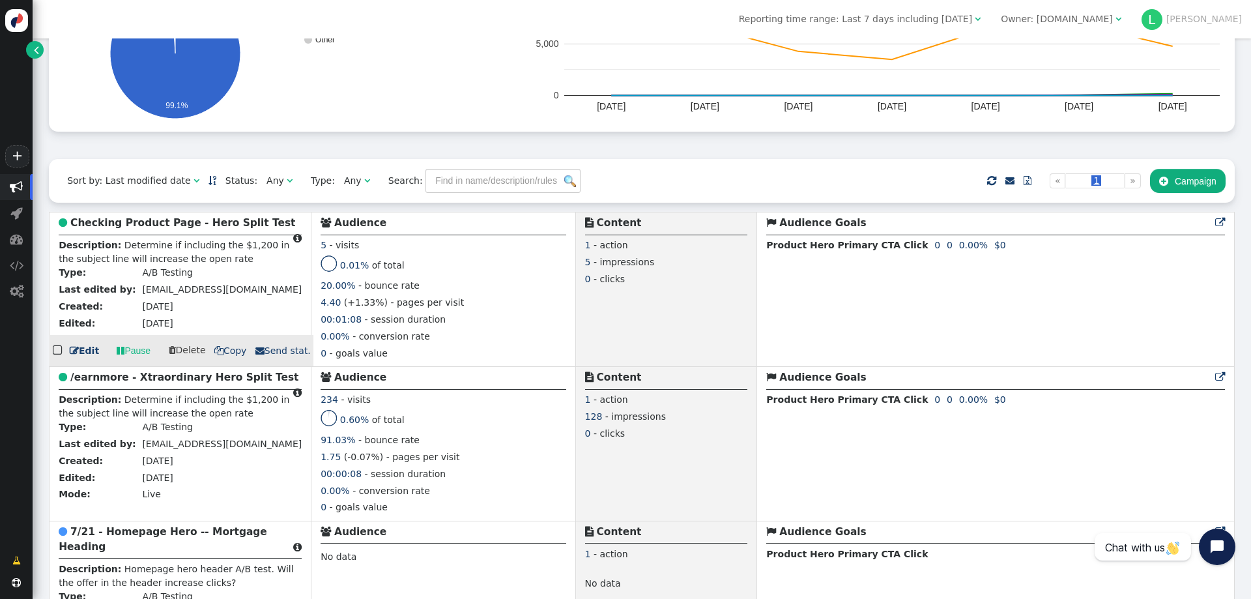
click at [801, 277] on td " Audience Goals  0 0 0.00% 0 0 0.00% 0 0 0.00% 0 0 0.00% 0 0 0.00% 0 0 0.00% …" at bounding box center [995, 289] width 477 height 154
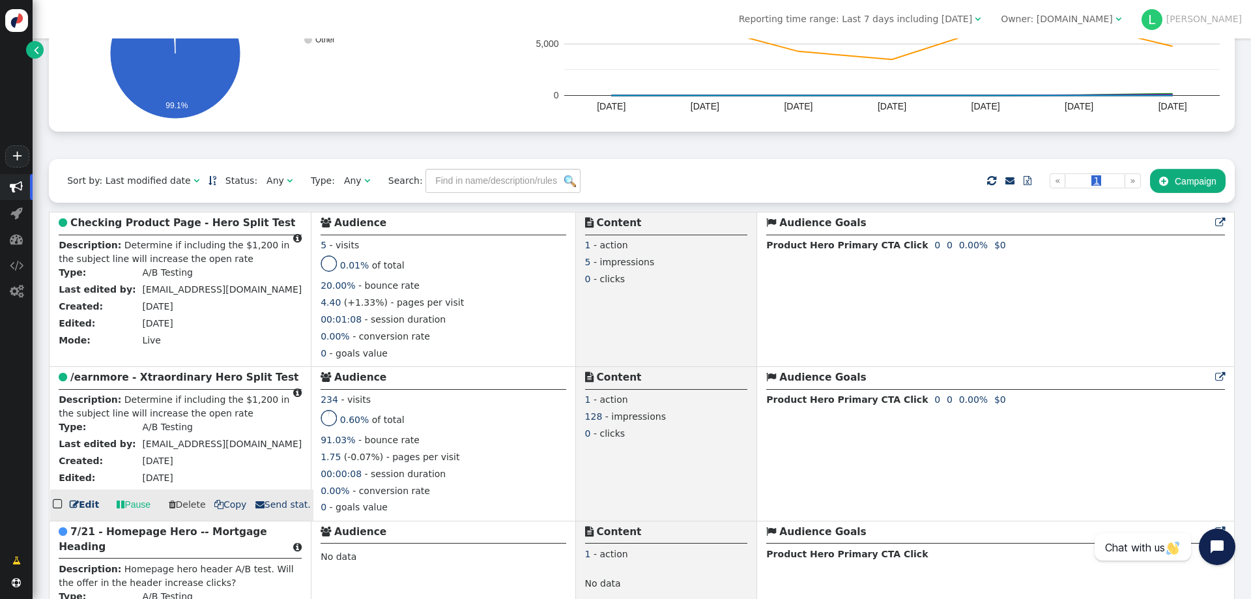
click at [147, 383] on b "/earnmore - Xtraordinary Hero Split Test" at bounding box center [184, 377] width 228 height 12
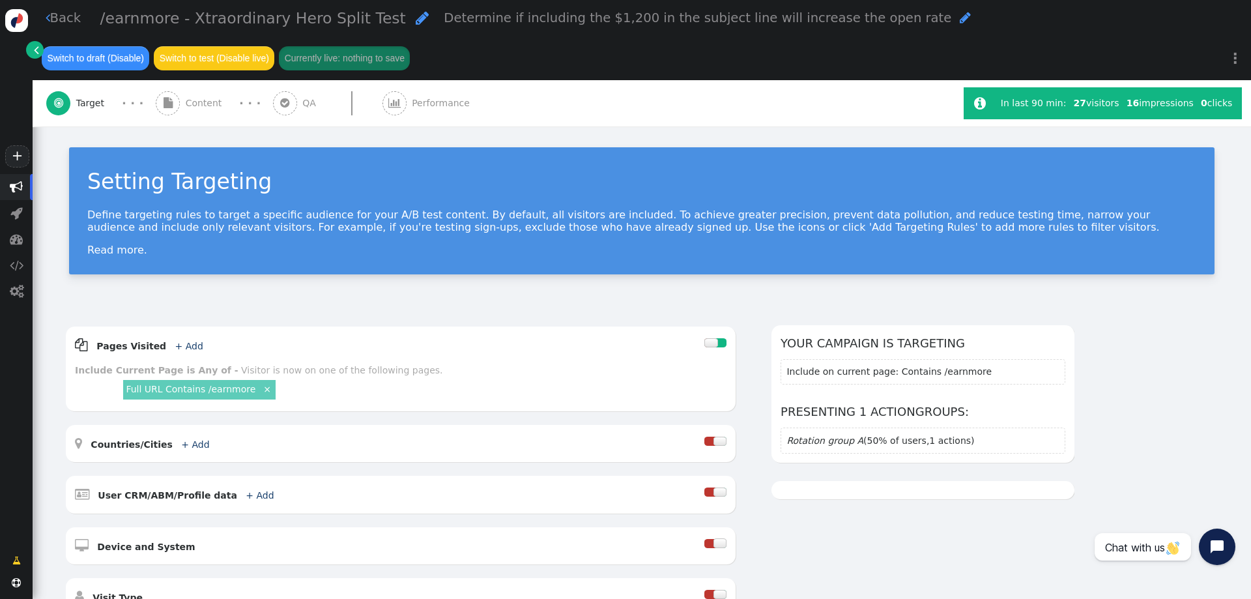
click at [412, 103] on span "Performance" at bounding box center [443, 103] width 63 height 14
click at [393, 100] on span "" at bounding box center [394, 103] width 24 height 24
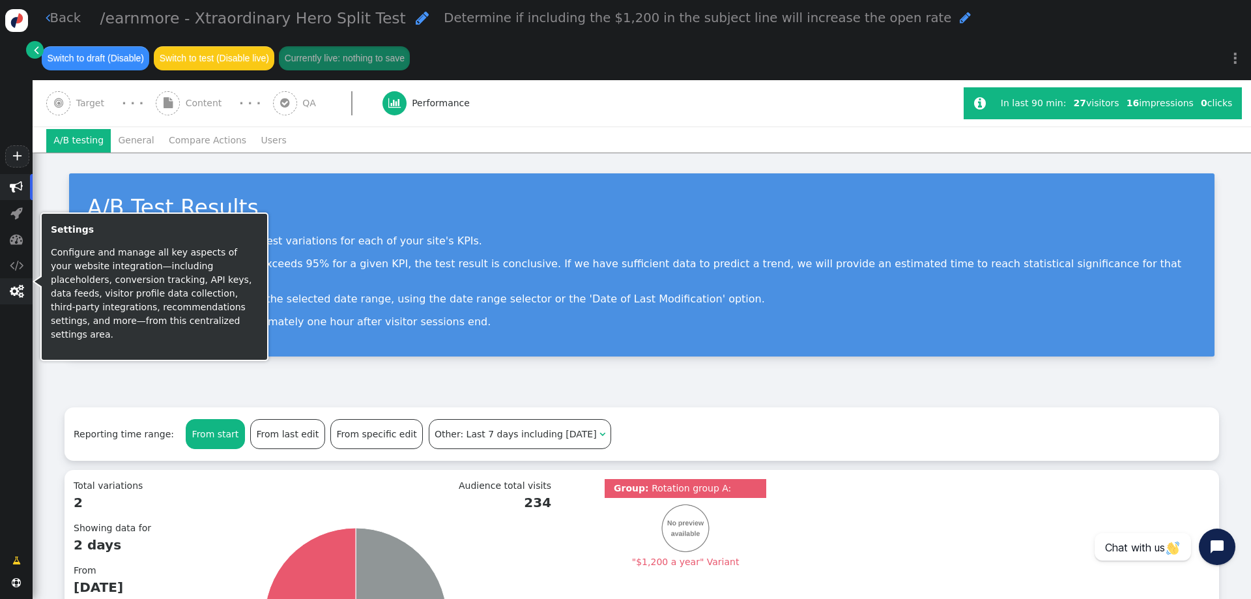
click at [15, 293] on span "" at bounding box center [17, 291] width 14 height 13
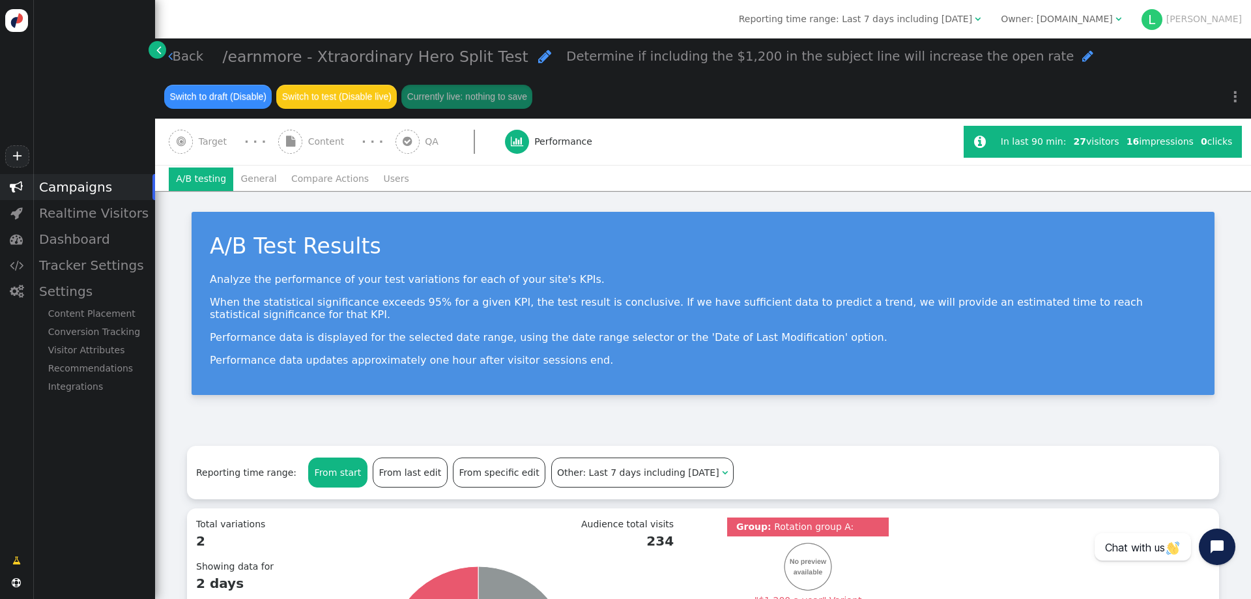
click at [216, 411] on div "A/B Test Results Analyze the performance of your test variations for each of yo…" at bounding box center [703, 309] width 1096 height 236
click at [94, 335] on div "Conversion Tracking" at bounding box center [94, 331] width 122 height 18
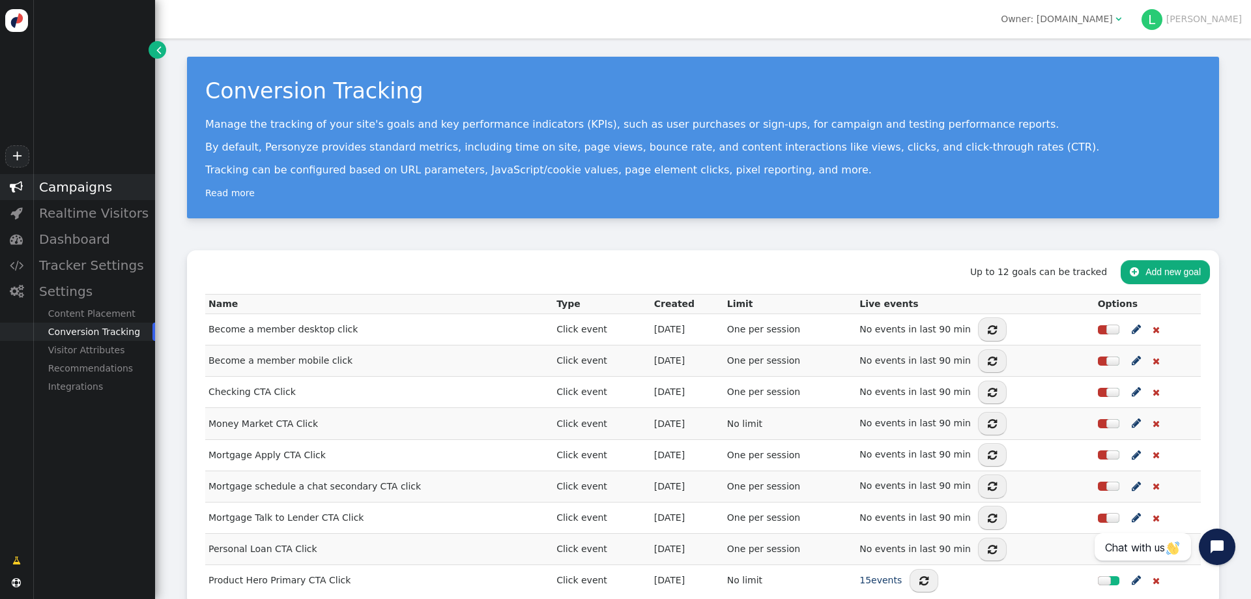
click at [86, 186] on div "Campaigns" at bounding box center [94, 187] width 122 height 26
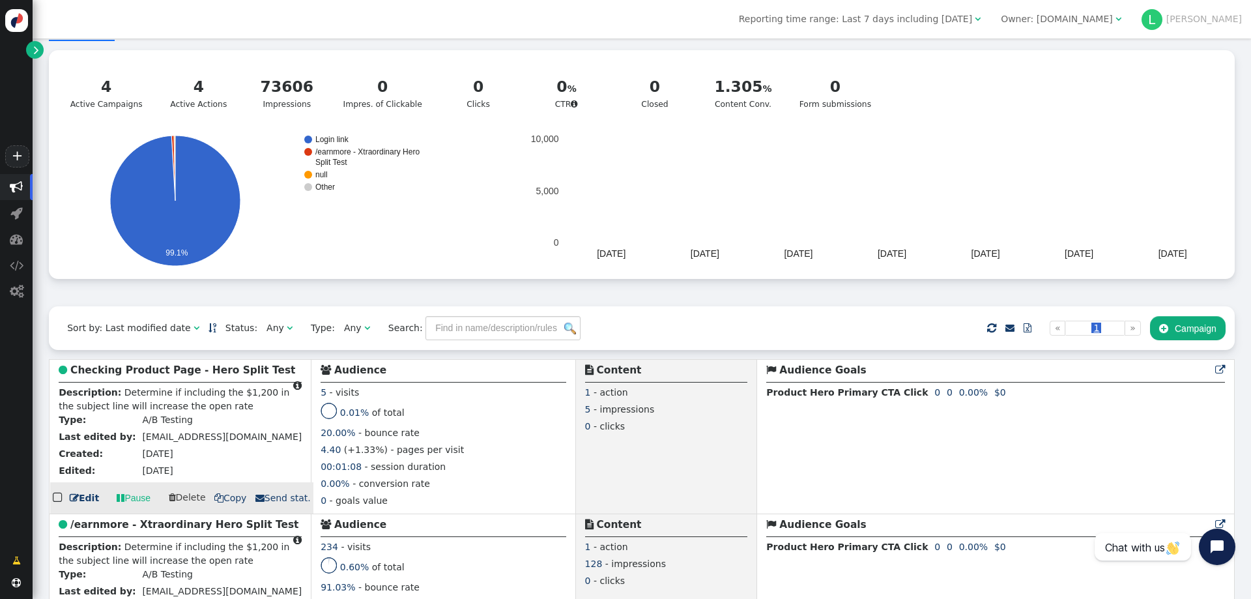
scroll to position [130, 0]
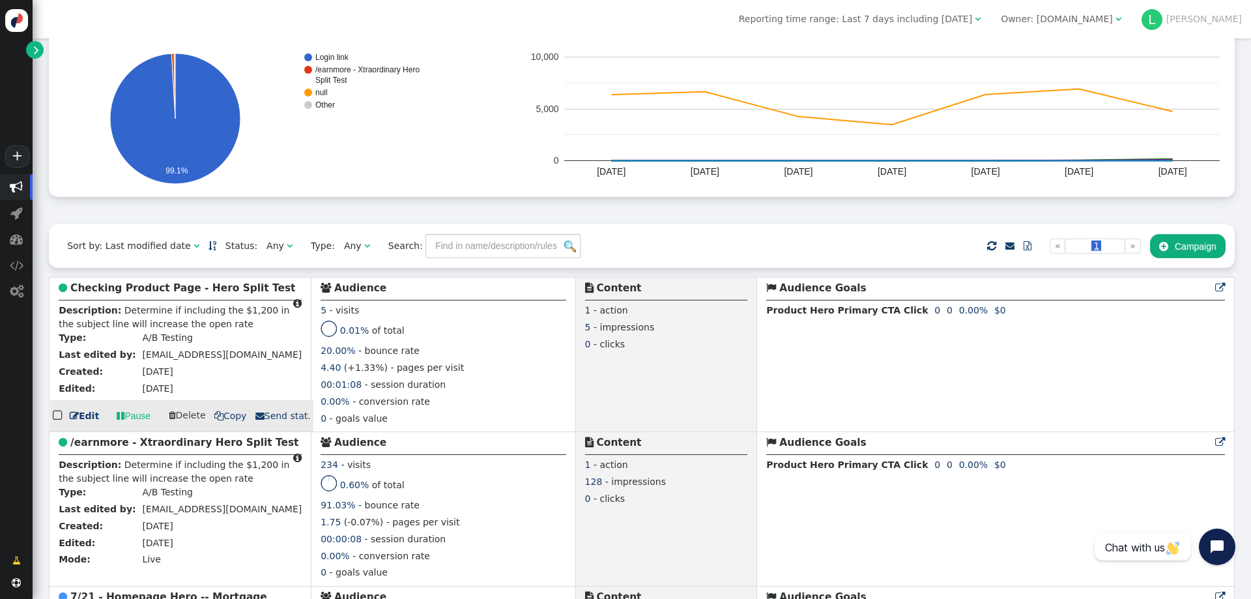
click at [178, 290] on b "Checking Product Page - Hero Split Test" at bounding box center [182, 288] width 225 height 12
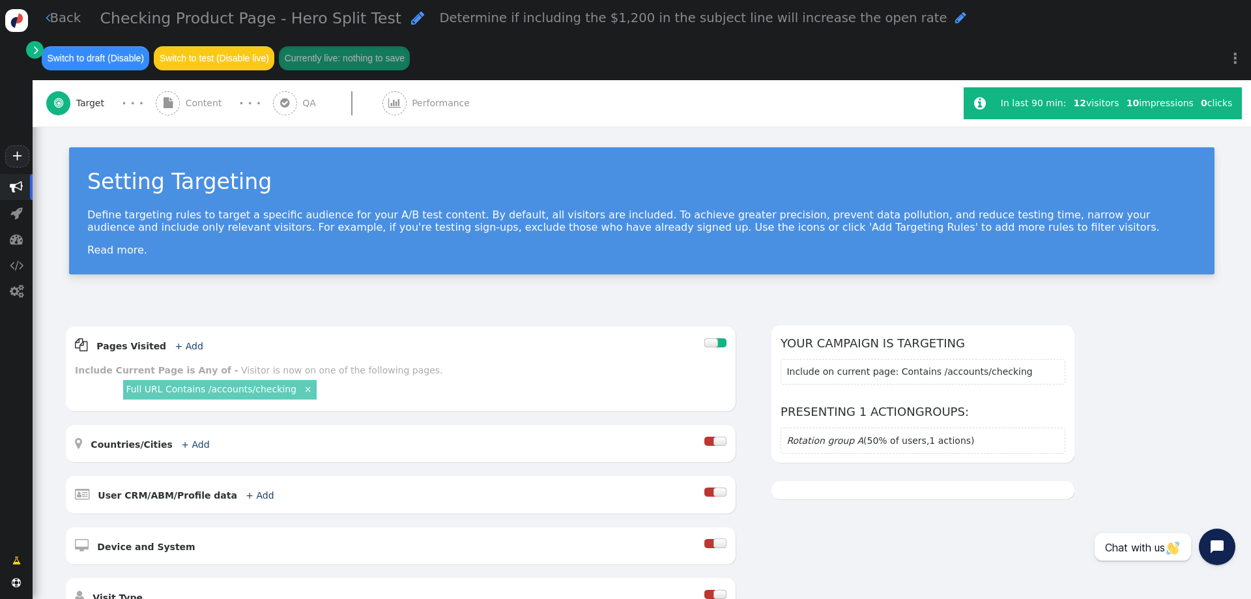
click at [416, 104] on span "Performance" at bounding box center [443, 103] width 63 height 14
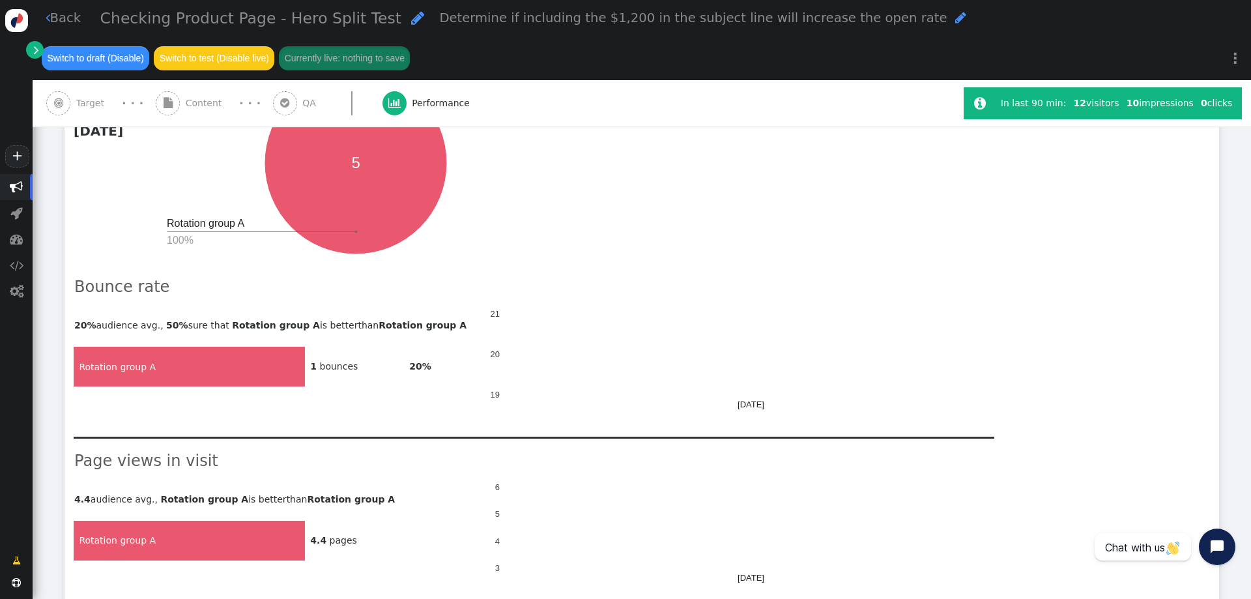
scroll to position [195, 0]
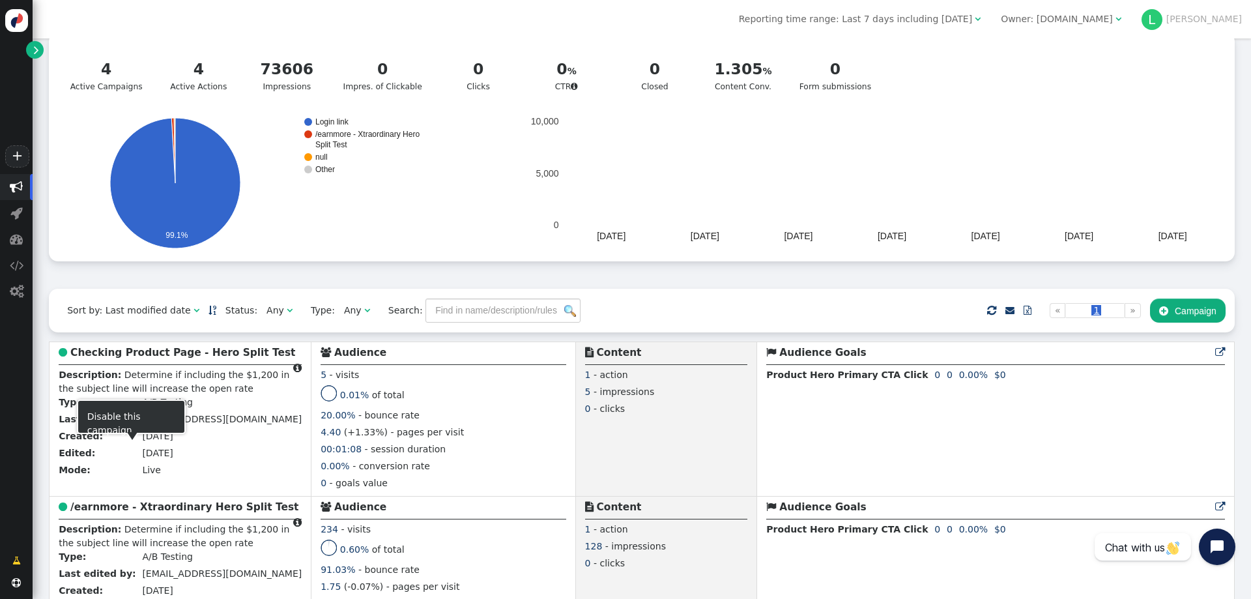
scroll to position [261, 0]
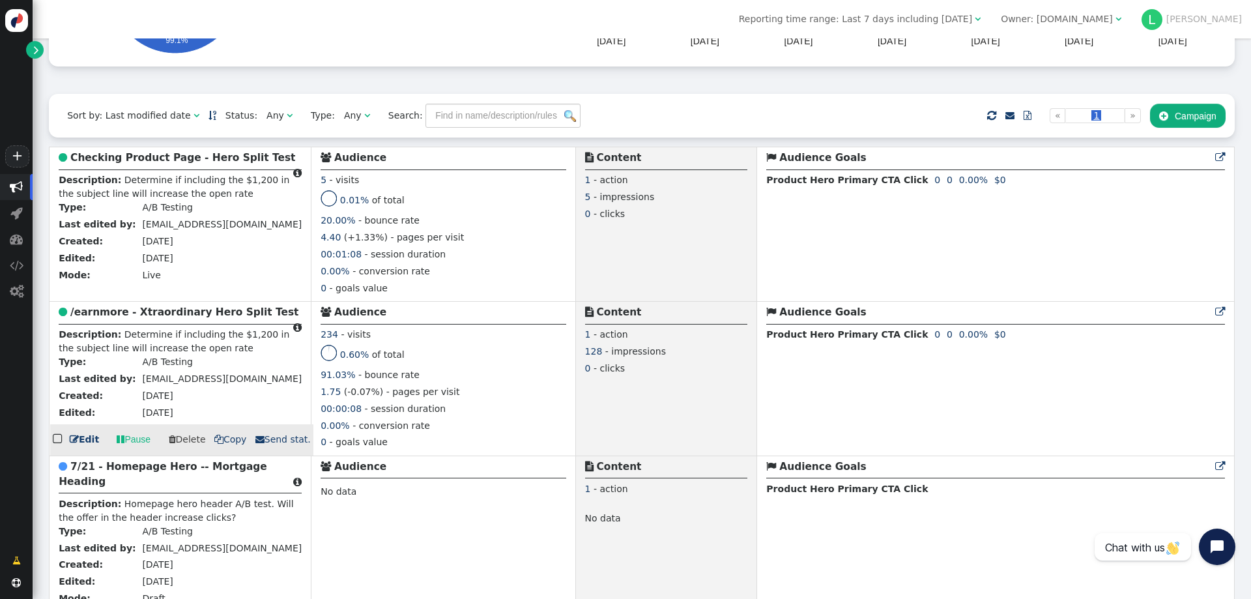
click at [151, 314] on b "/earnmore - Xtraordinary Hero Split Test" at bounding box center [184, 312] width 228 height 12
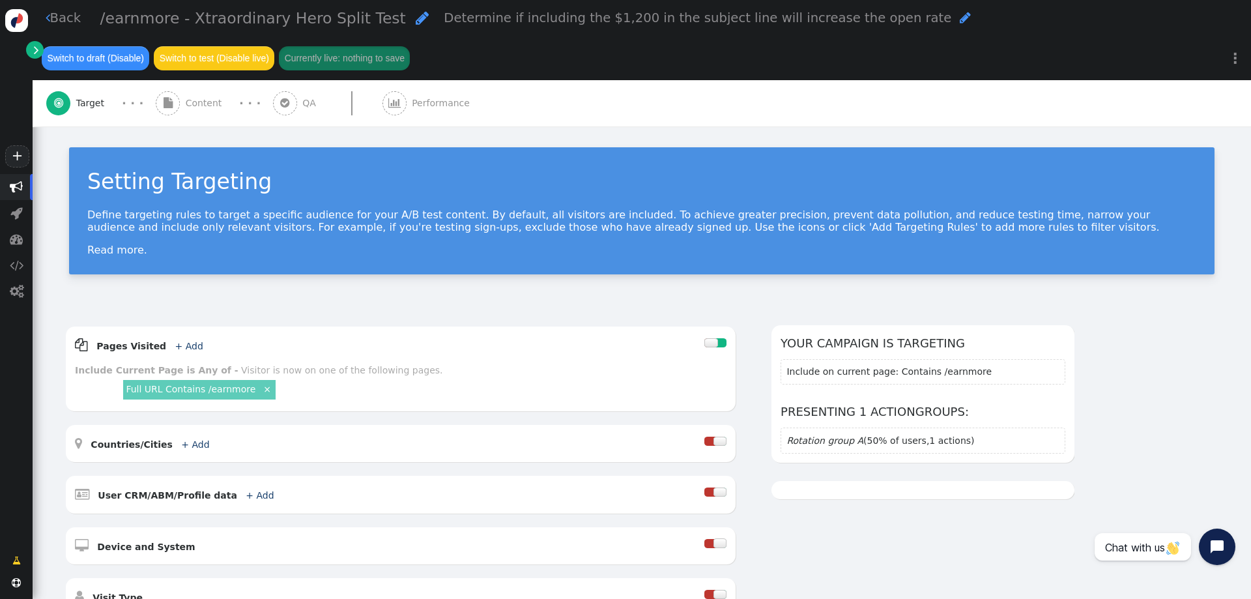
click at [427, 104] on span "Performance" at bounding box center [443, 103] width 63 height 14
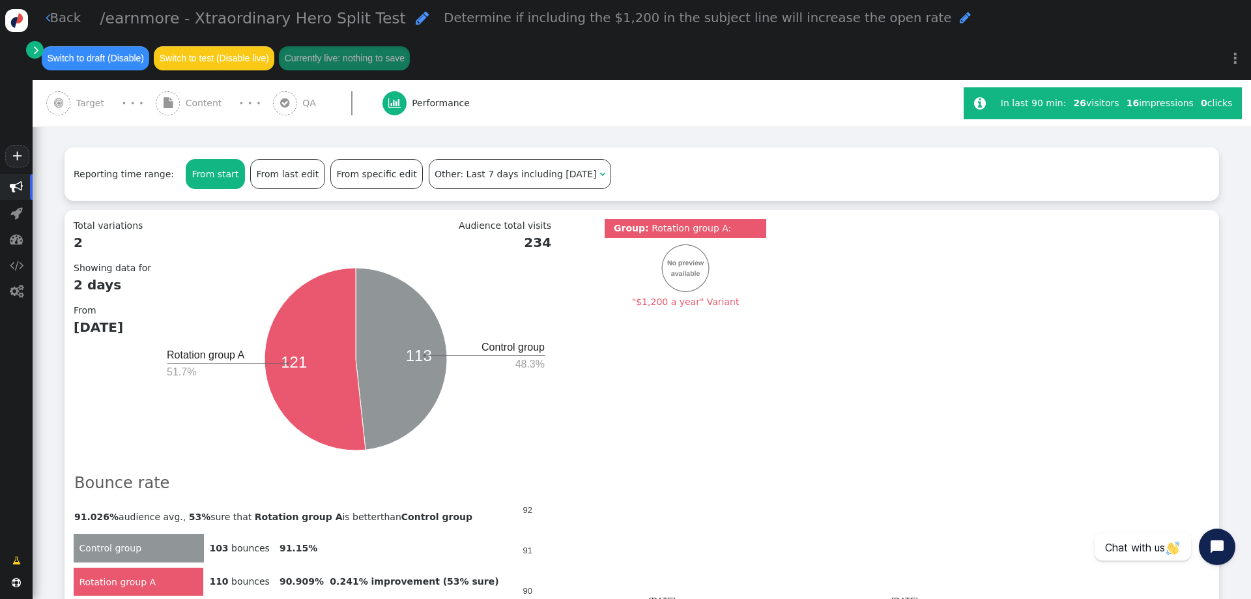
scroll to position [261, 0]
click at [526, 236] on b "234" at bounding box center [360, 242] width 382 height 20
click at [606, 348] on div "Total variations 2 Showing data for 2 days From [DATE] Audience total visits 23…" at bounding box center [642, 339] width 1136 height 242
click at [15, 189] on span "" at bounding box center [16, 186] width 13 height 13
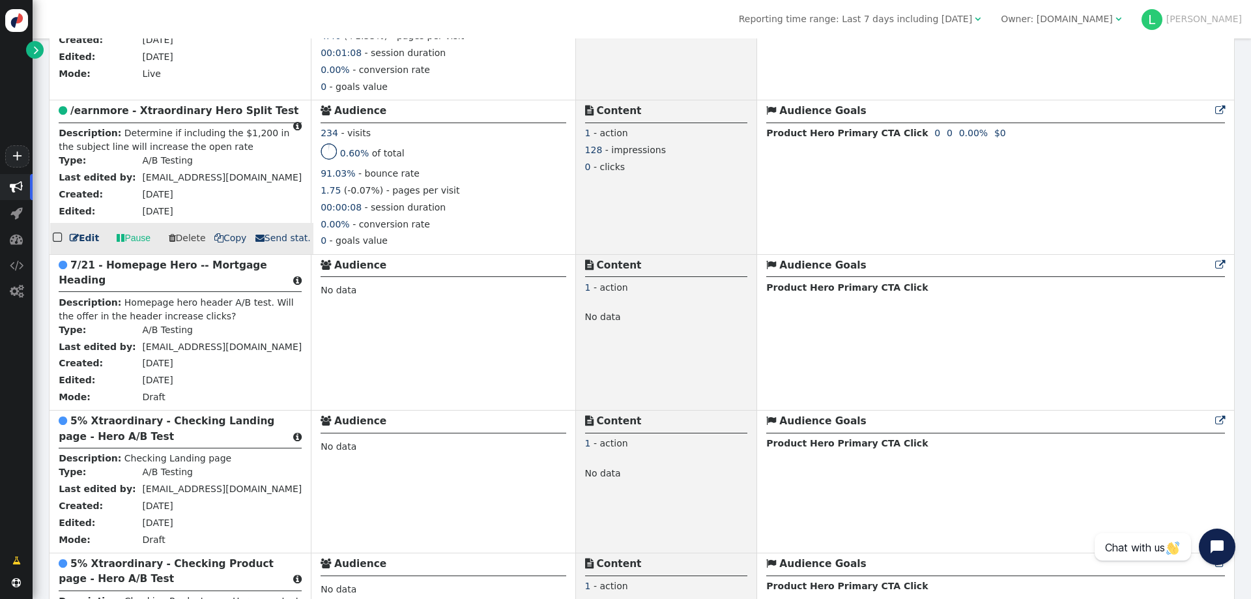
scroll to position [521, 0]
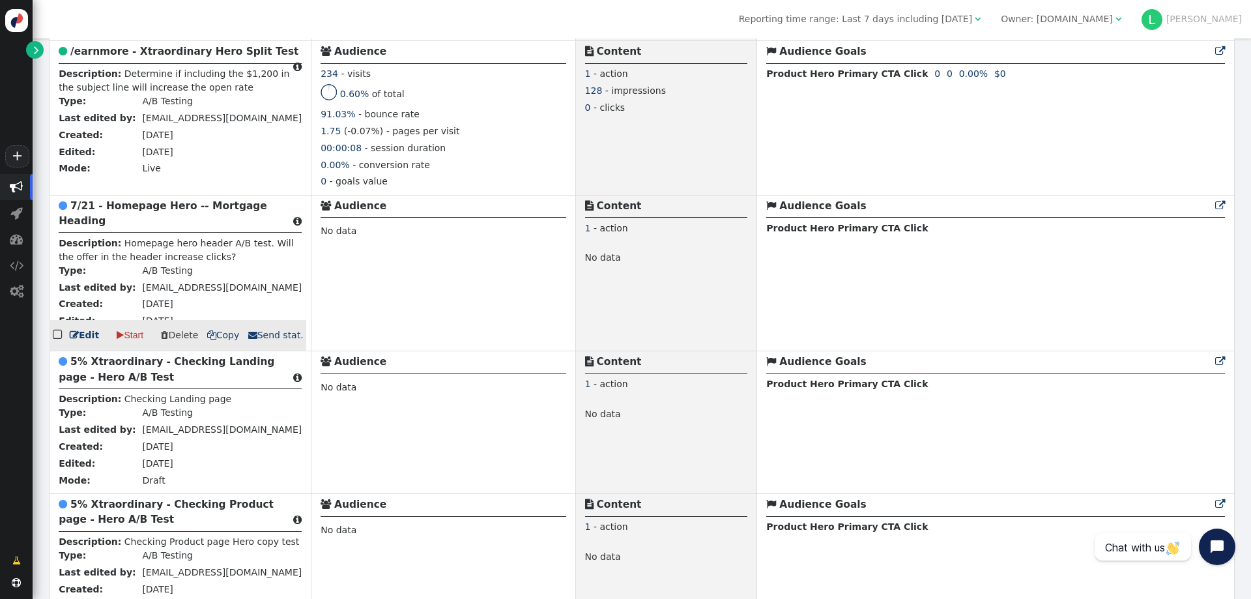
click at [182, 212] on b "7/21 - Homepage Hero -- Mortgage Heading" at bounding box center [163, 213] width 208 height 27
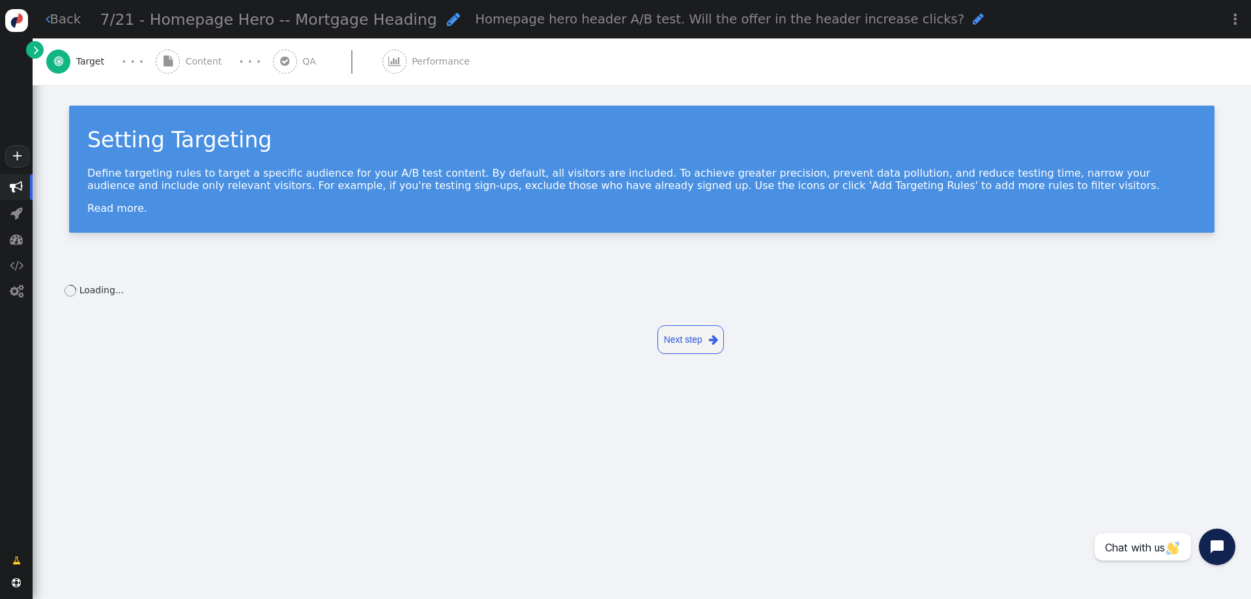
click at [412, 62] on span "Performance" at bounding box center [443, 62] width 63 height 14
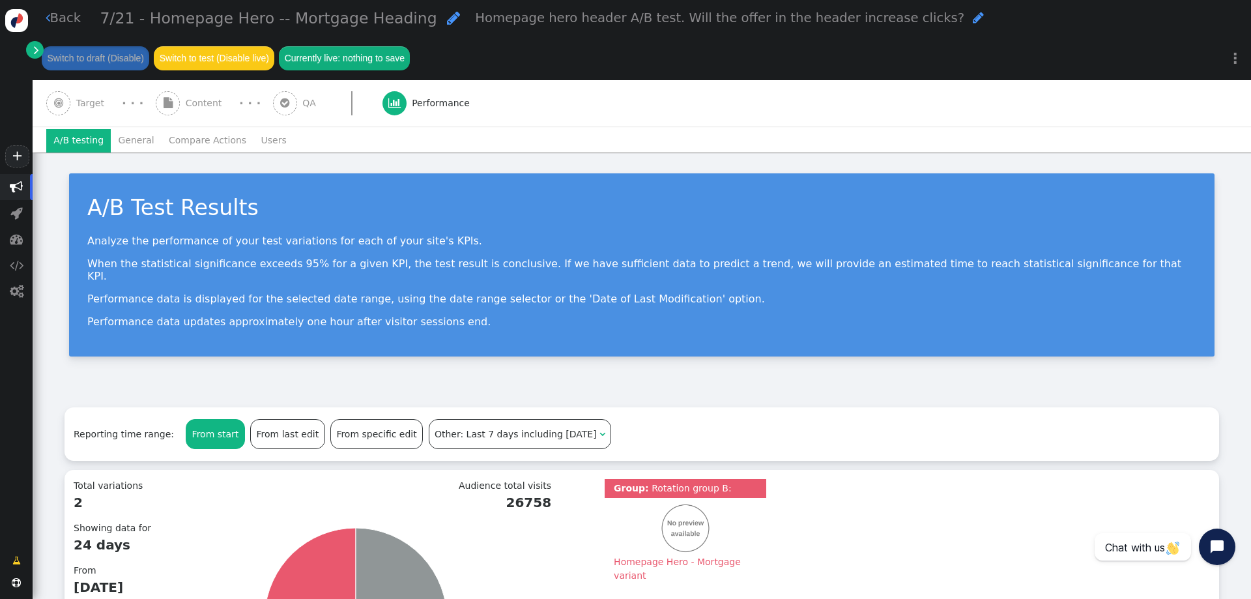
click at [17, 186] on span "" at bounding box center [16, 186] width 13 height 13
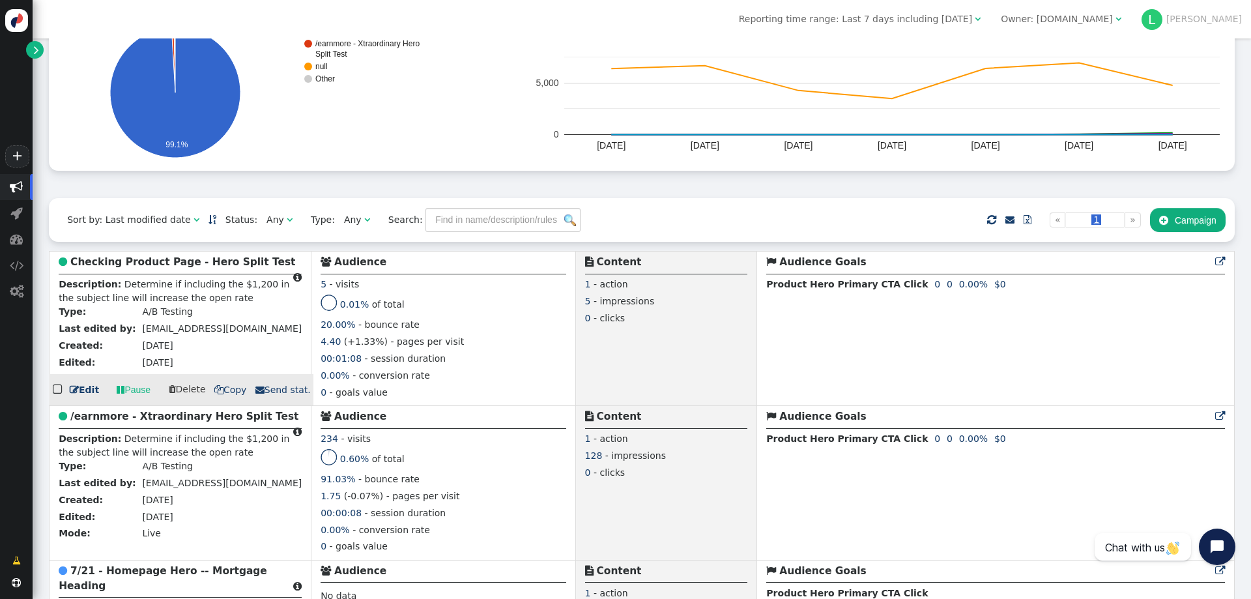
scroll to position [326, 0]
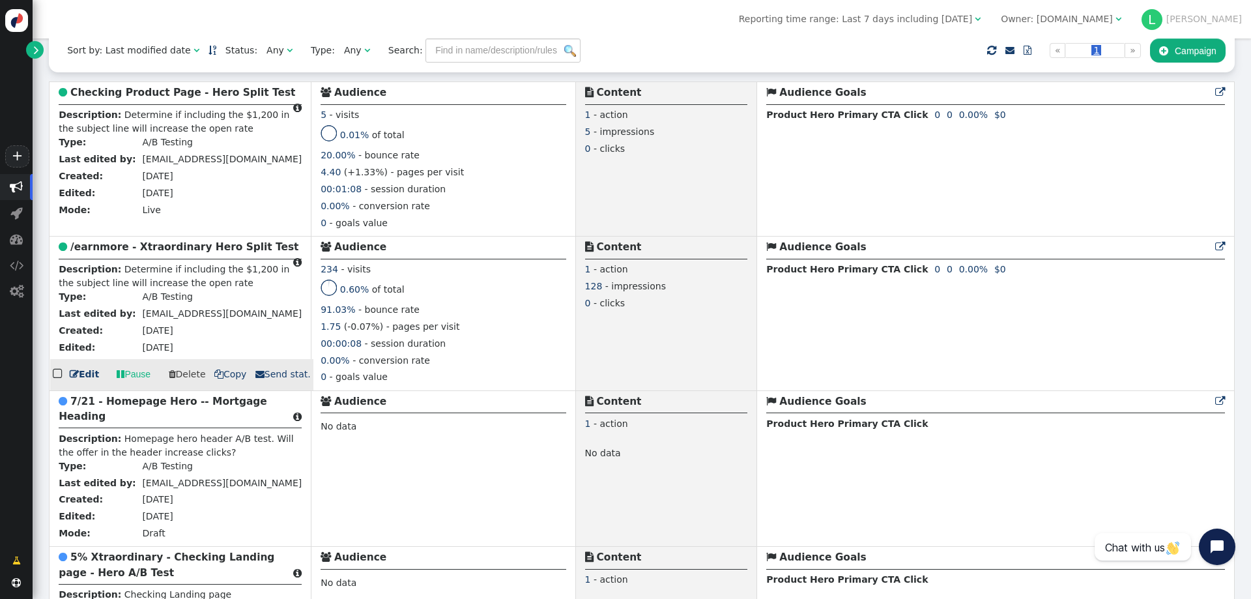
click at [605, 291] on span "- impressions" at bounding box center [635, 286] width 61 height 10
click at [681, 313] on div "0 - clicks" at bounding box center [666, 304] width 163 height 17
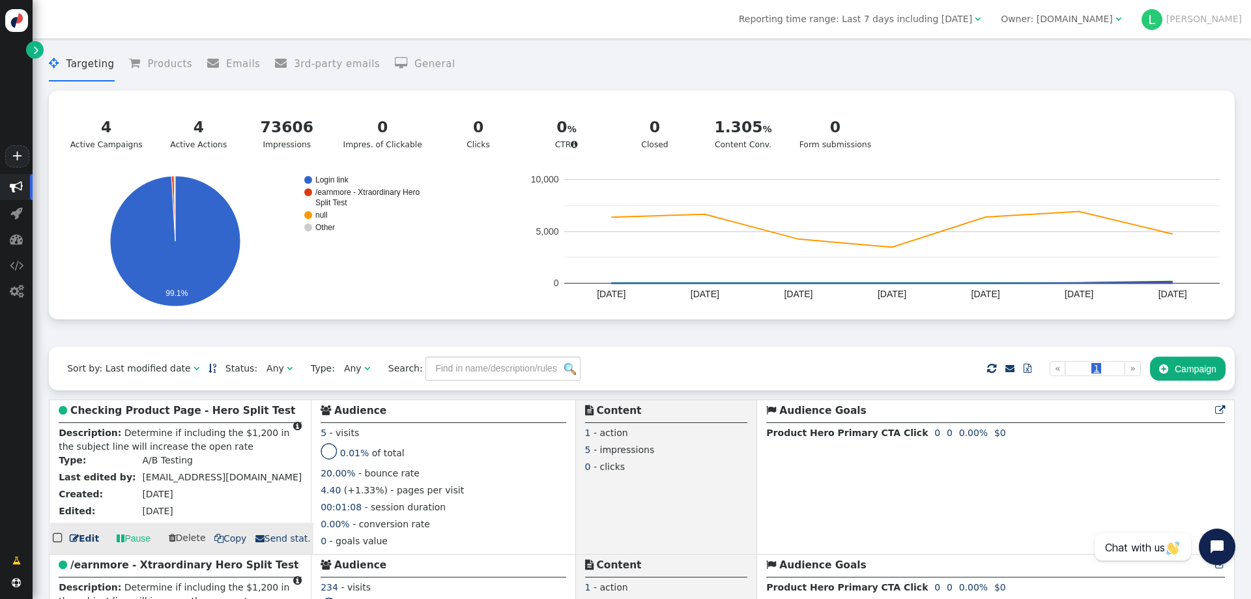
scroll to position [0, 0]
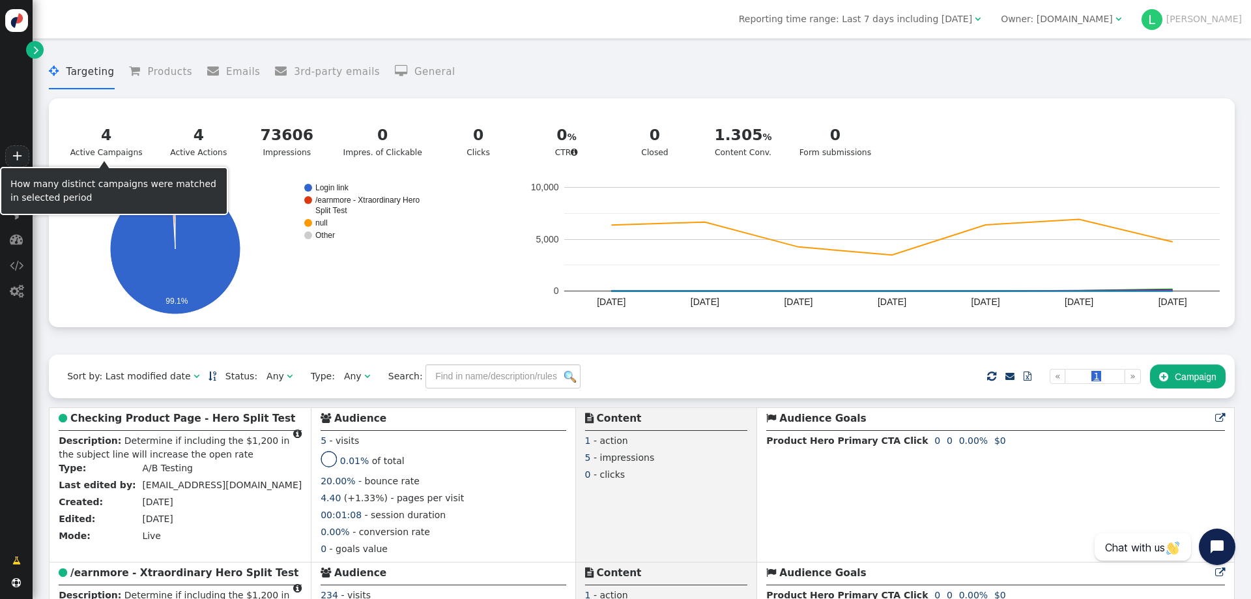
click at [19, 196] on div "How many distinct campaigns were matched in selected period" at bounding box center [113, 190] width 207 height 27
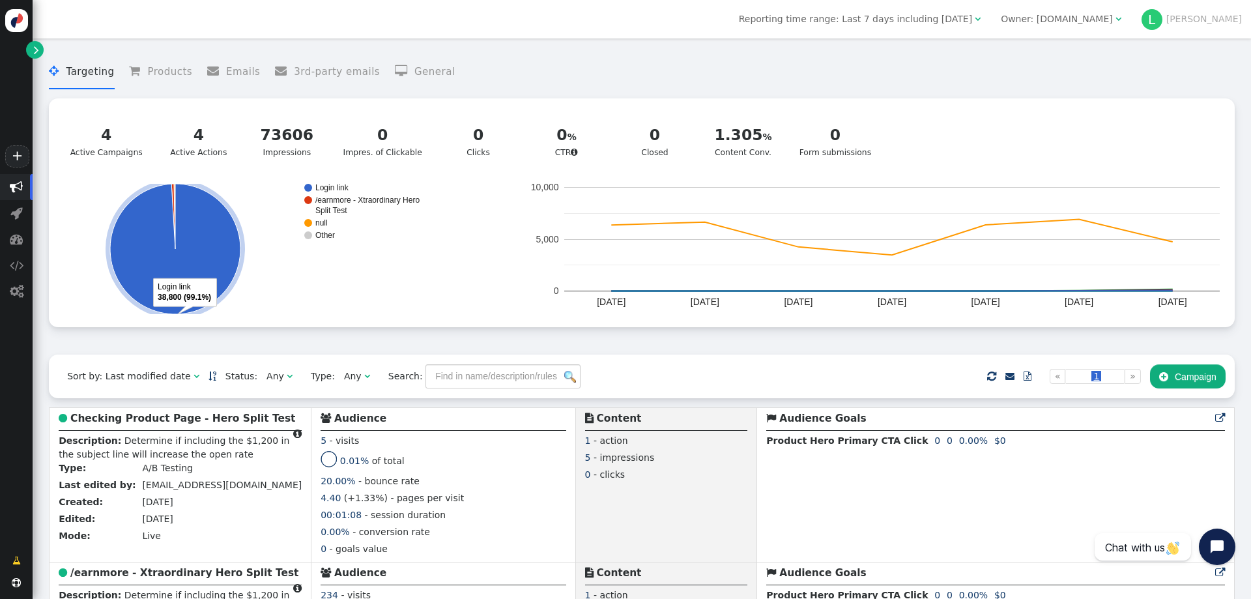
click at [80, 347] on div " Targeting  Products  Emails  3rd-party emails  General ? Active Campaigns…" at bounding box center [641, 200] width 1185 height 309
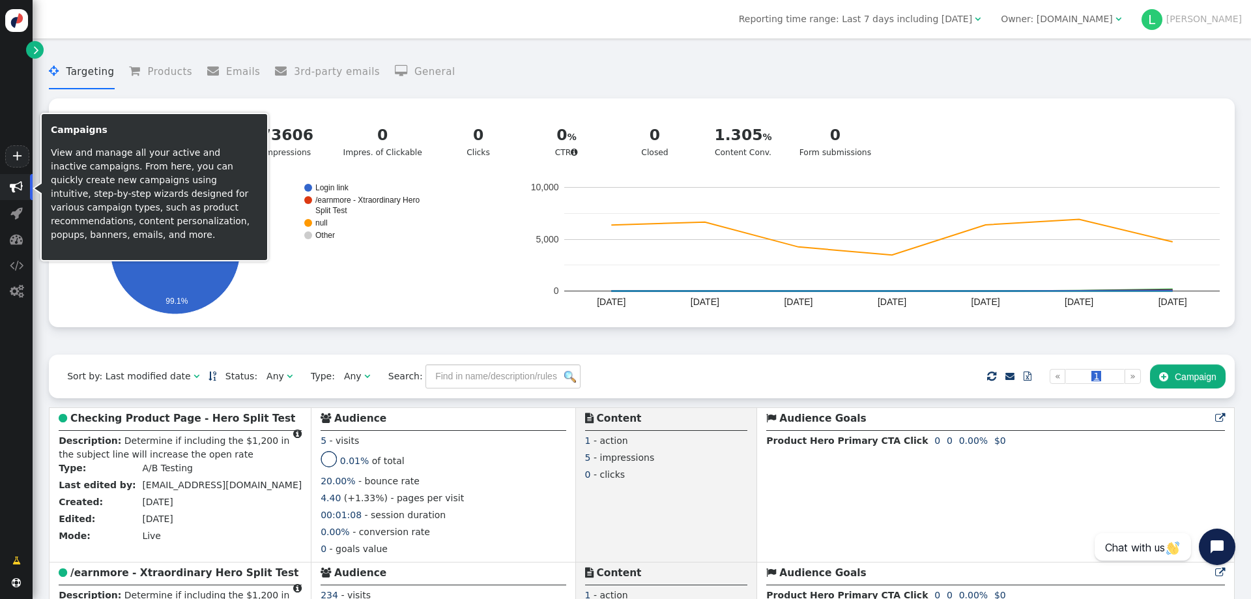
click at [12, 177] on span "" at bounding box center [16, 187] width 33 height 26
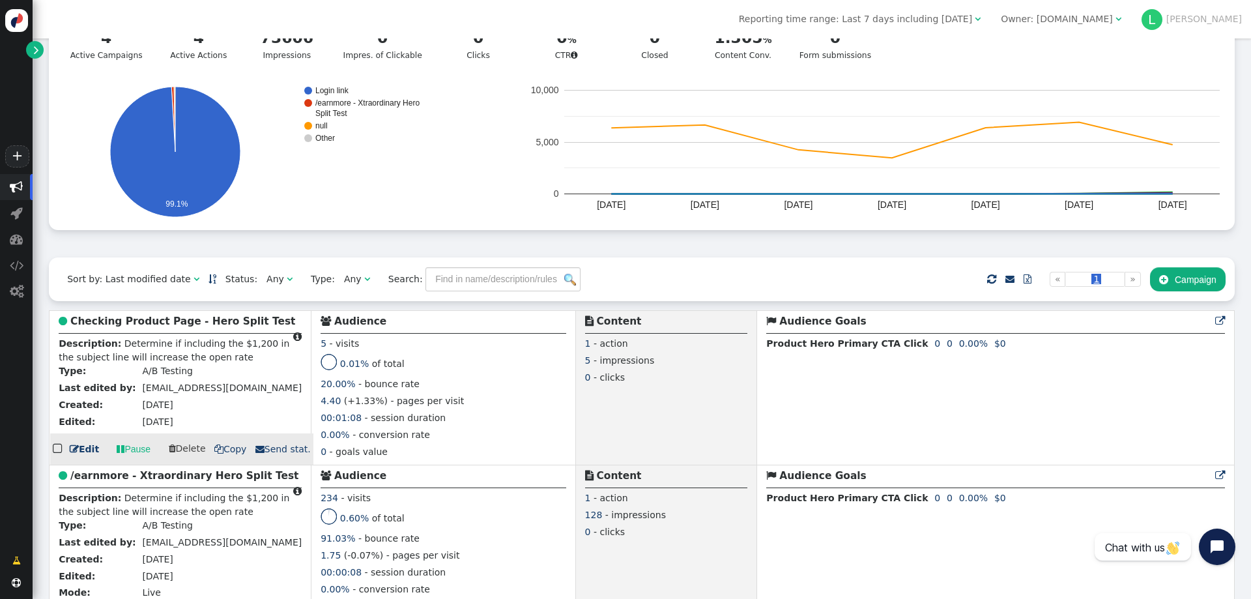
scroll to position [261, 0]
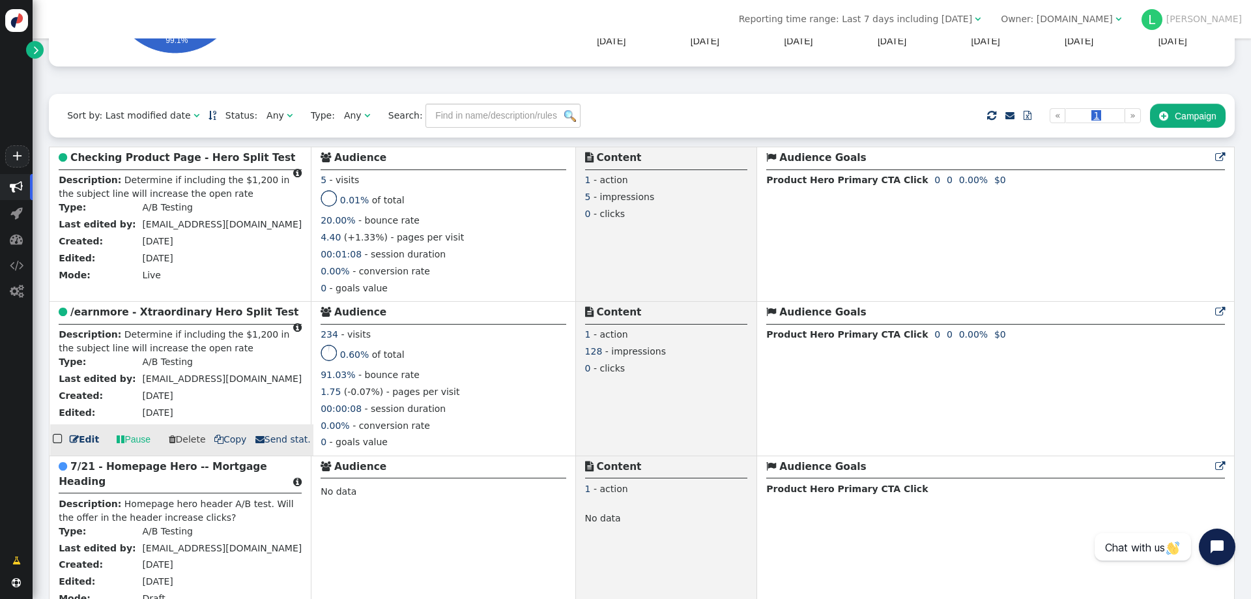
click at [154, 318] on b "/earnmore - Xtraordinary Hero Split Test" at bounding box center [184, 312] width 228 height 12
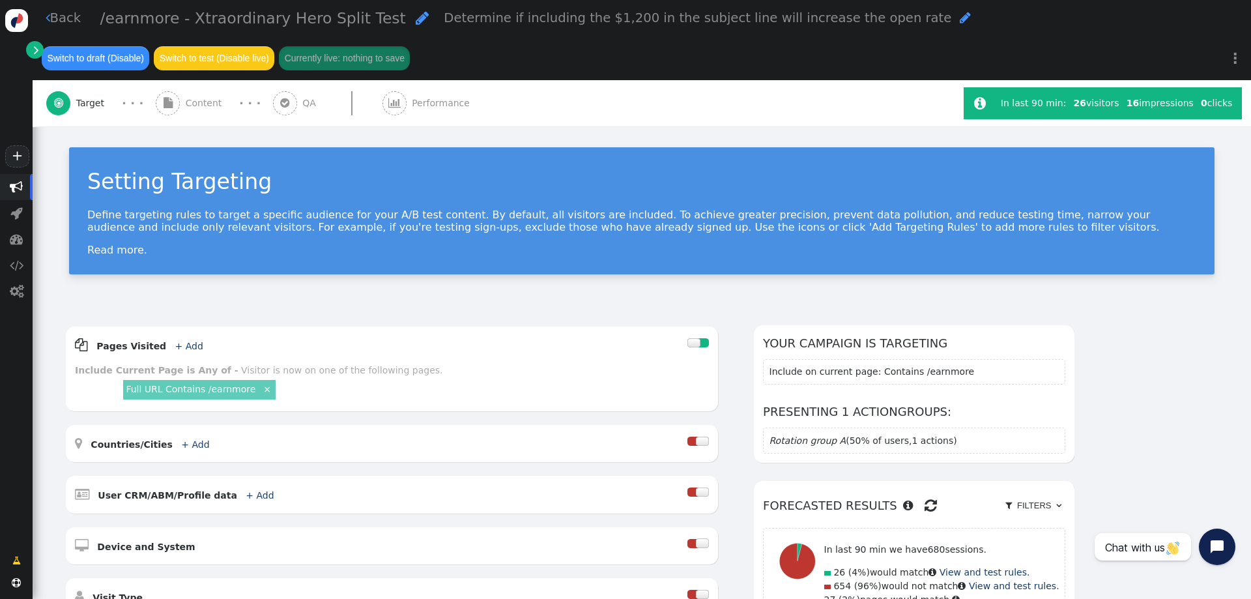
click at [415, 107] on span "Performance" at bounding box center [443, 103] width 63 height 14
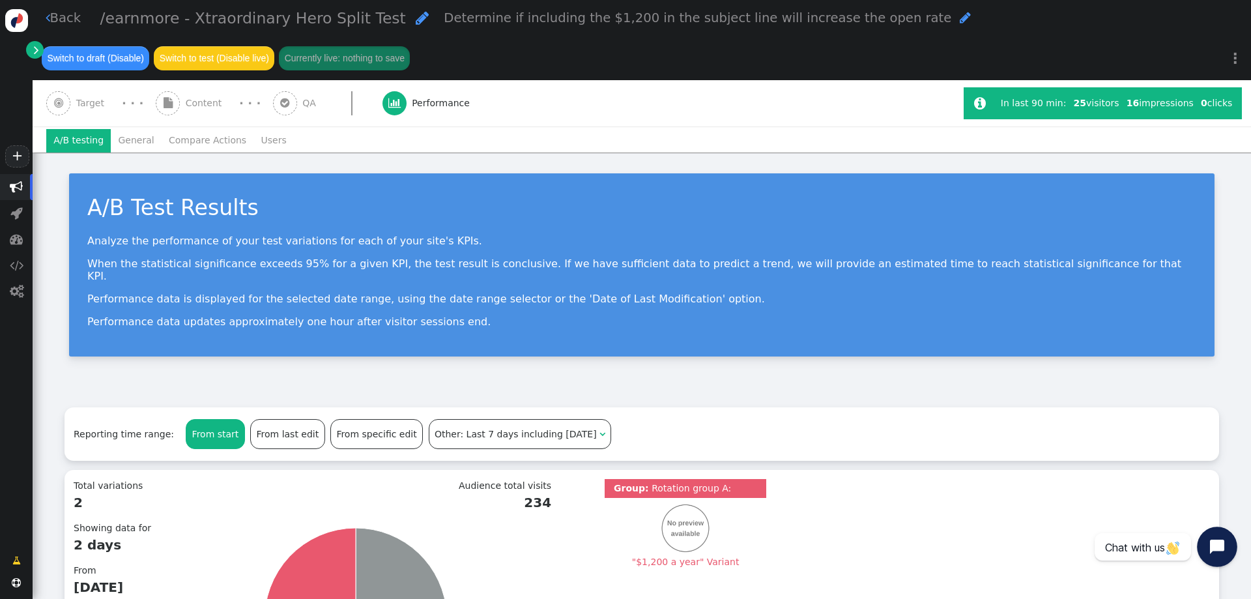
click at [1203, 550] on button "Open chat widget" at bounding box center [1216, 546] width 40 height 40
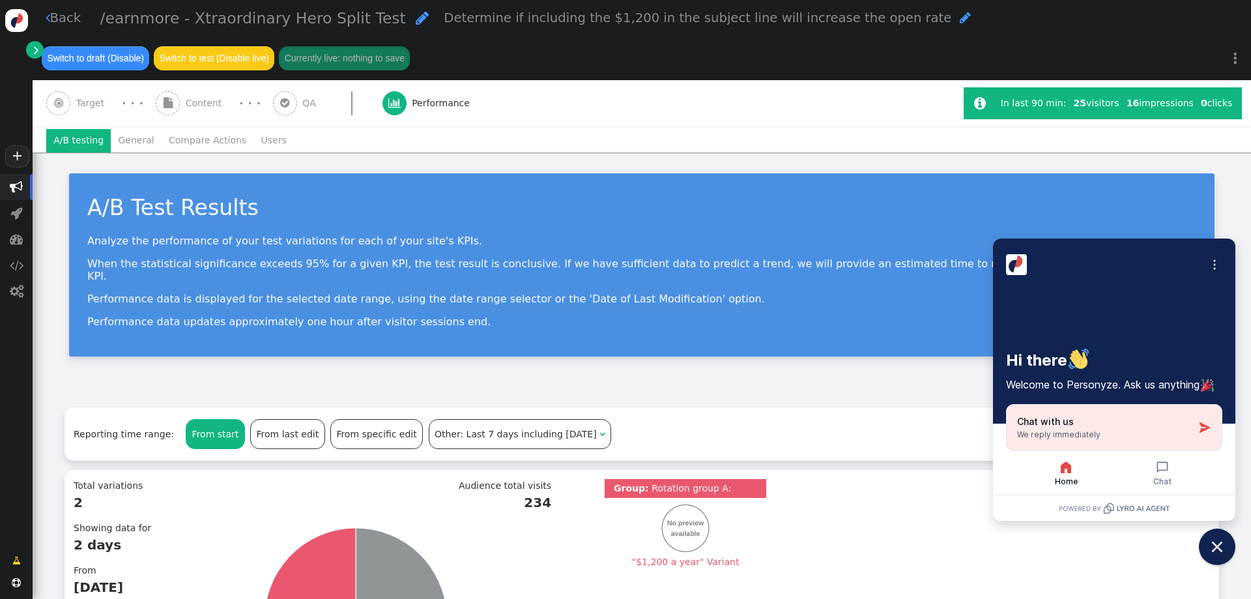
click at [1077, 432] on span "We reply immediately" at bounding box center [1058, 434] width 83 height 10
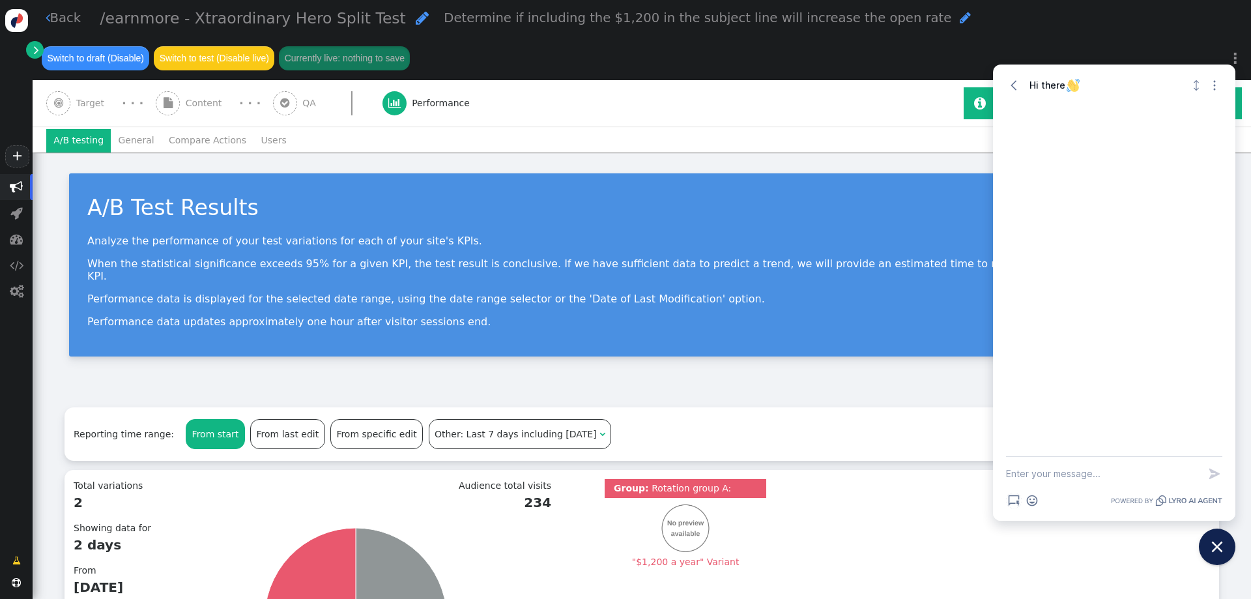
click at [1051, 472] on textarea "New message" at bounding box center [1102, 474] width 193 height 34
drag, startPoint x: 1081, startPoint y: 460, endPoint x: 1062, endPoint y: 471, distance: 21.9
click at [1079, 460] on textarea "Hello - our CTA goal is not displaying on our two newest" at bounding box center [1102, 467] width 193 height 47
click at [1058, 475] on textarea "Hello - our CTA goal is not displaying on our two newest" at bounding box center [1102, 467] width 193 height 47
click at [1165, 460] on textarea "Hello - our CTA goal is not displaying on our two newest" at bounding box center [1102, 467] width 193 height 47
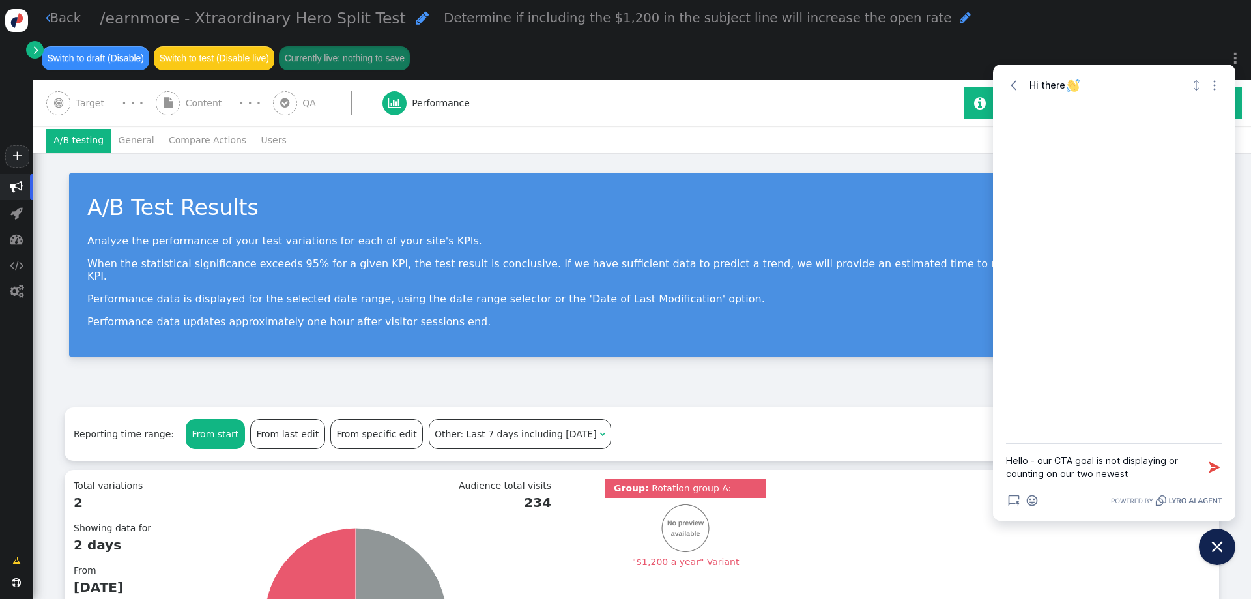
click at [1140, 471] on textarea "Hello - our CTA goal is not displaying or counting on our two newest" at bounding box center [1102, 467] width 193 height 47
type textarea "Hello - our CTA goal is not displaying or counting on our two newest Split test…"
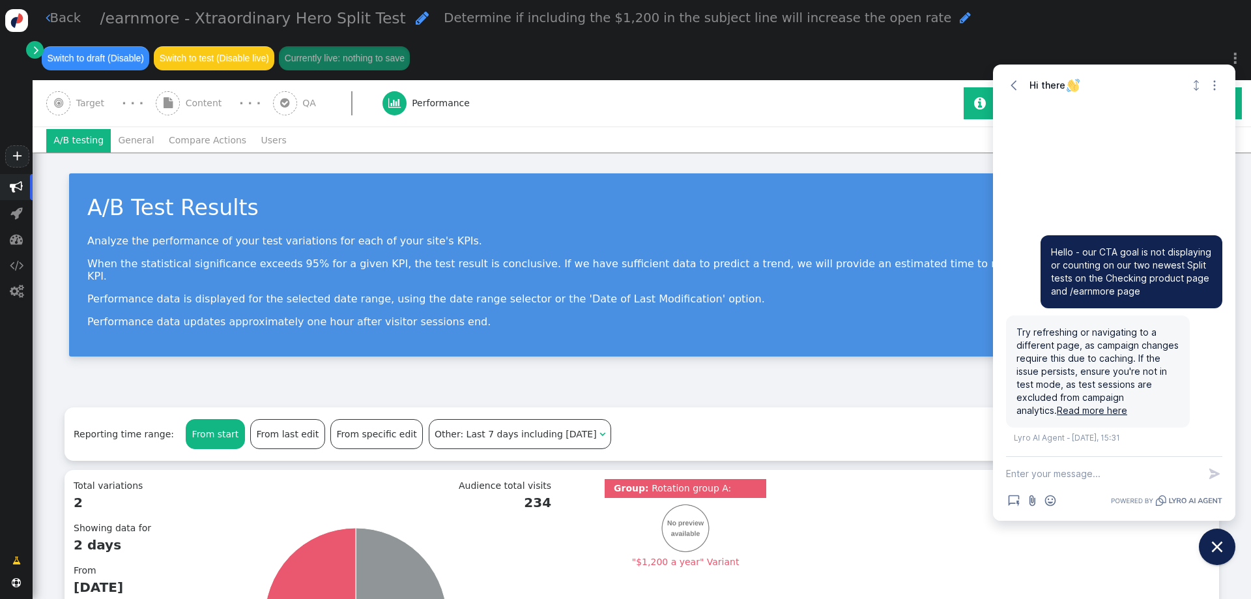
click at [1066, 468] on textarea "New message" at bounding box center [1102, 474] width 193 height 34
click at [1081, 475] on textarea "New message" at bounding box center [1102, 474] width 193 height 34
type textarea "N"
type textarea "Support"
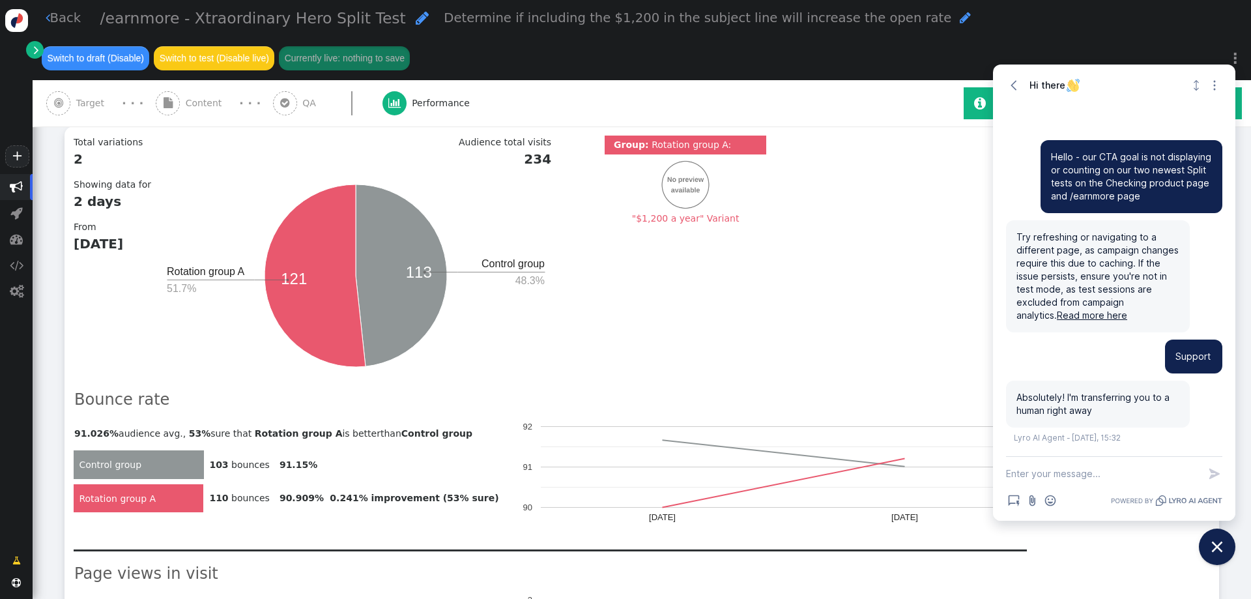
scroll to position [456, 0]
